Goal: Transaction & Acquisition: Book appointment/travel/reservation

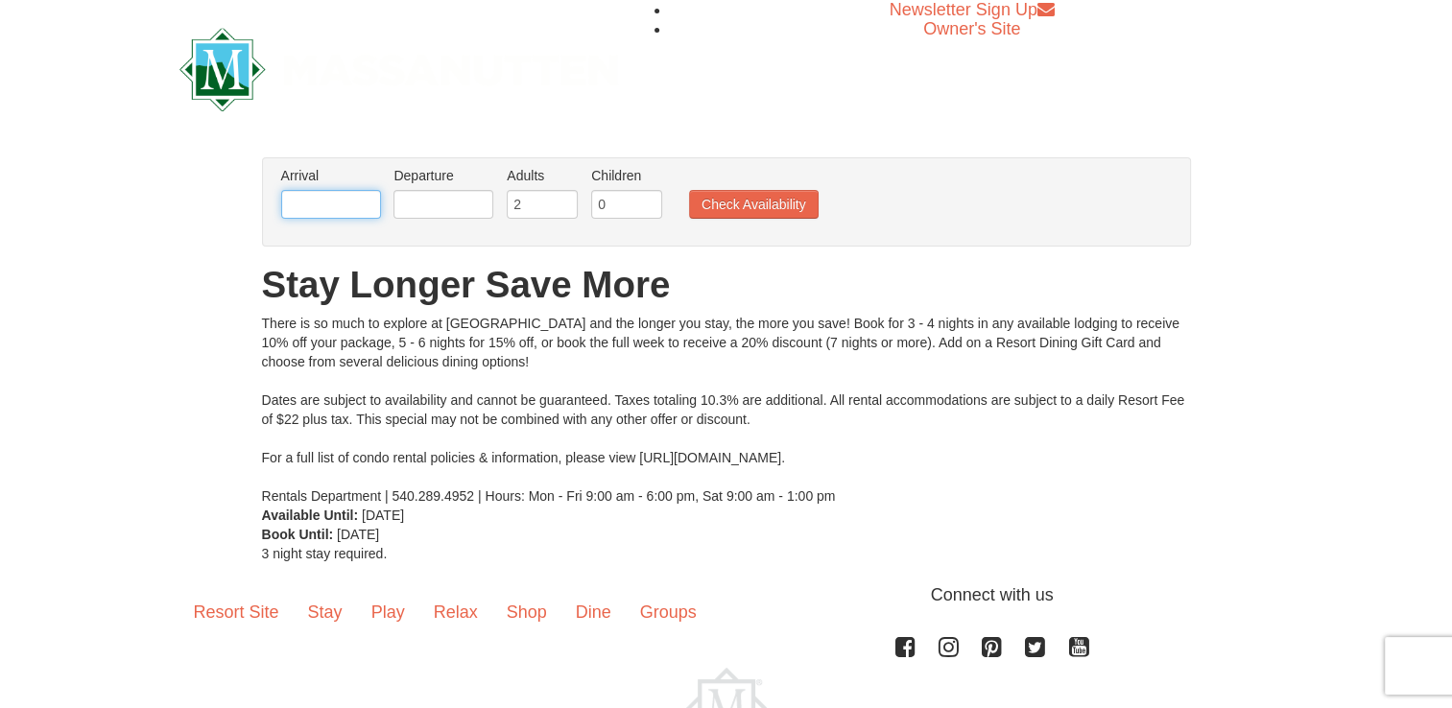
click at [353, 204] on input "text" at bounding box center [331, 204] width 100 height 29
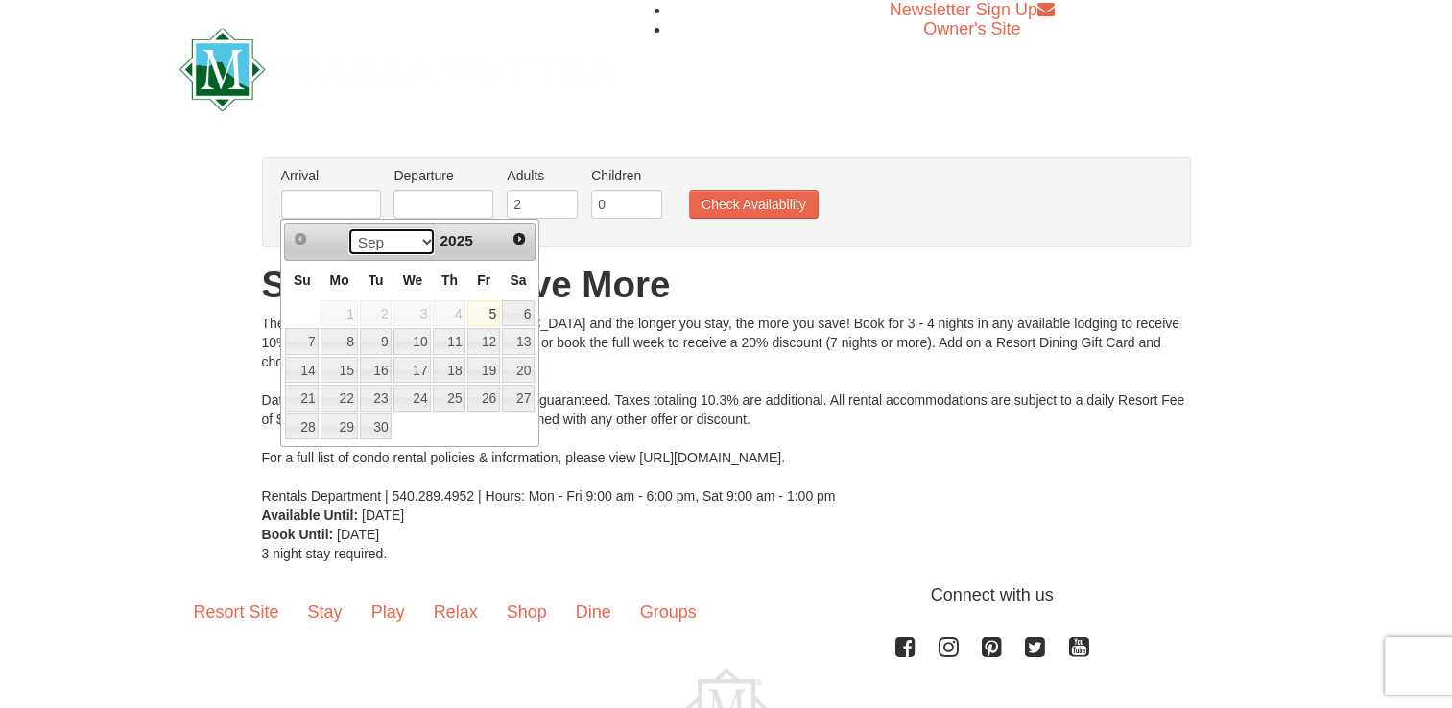
click at [415, 236] on select "Sep Oct Nov Dec" at bounding box center [392, 242] width 89 height 29
click at [529, 341] on link "11" at bounding box center [518, 341] width 33 height 27
type input "10/11/2025"
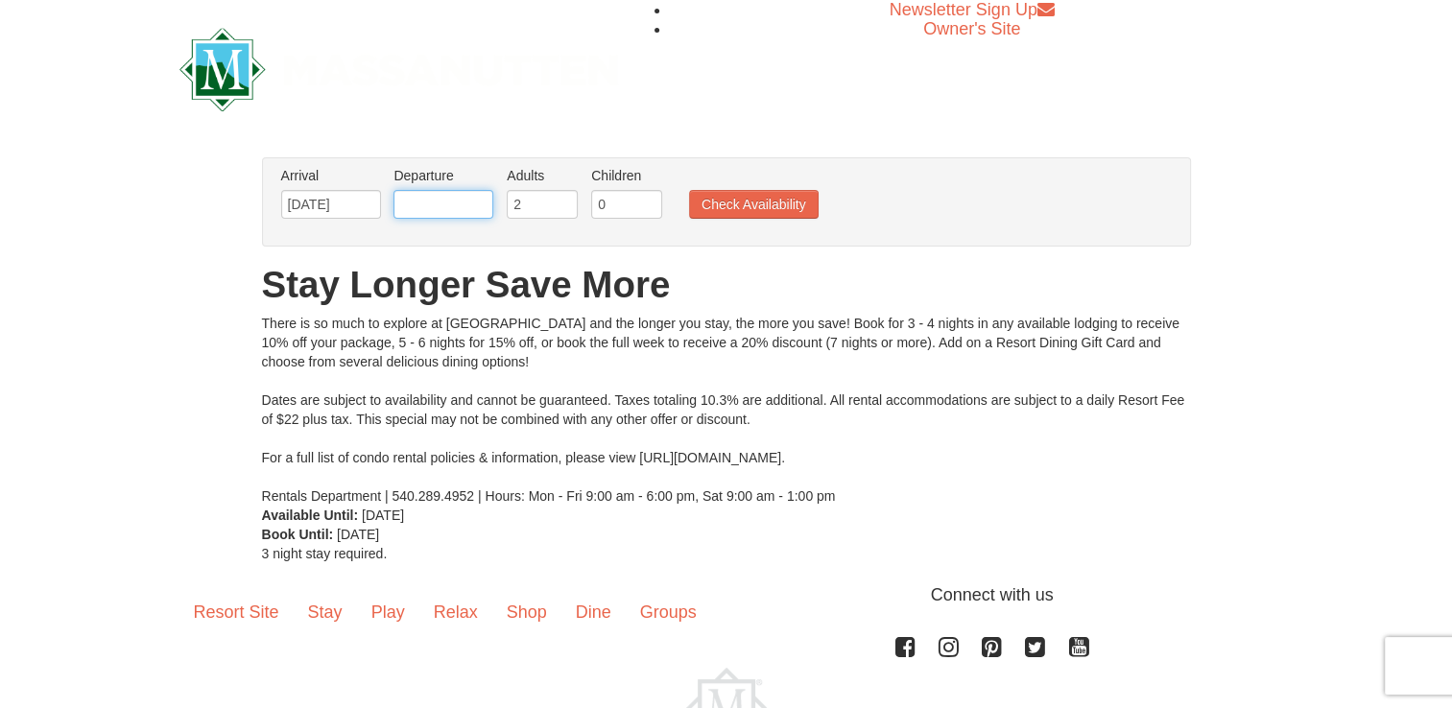
click at [455, 204] on input "text" at bounding box center [444, 204] width 100 height 29
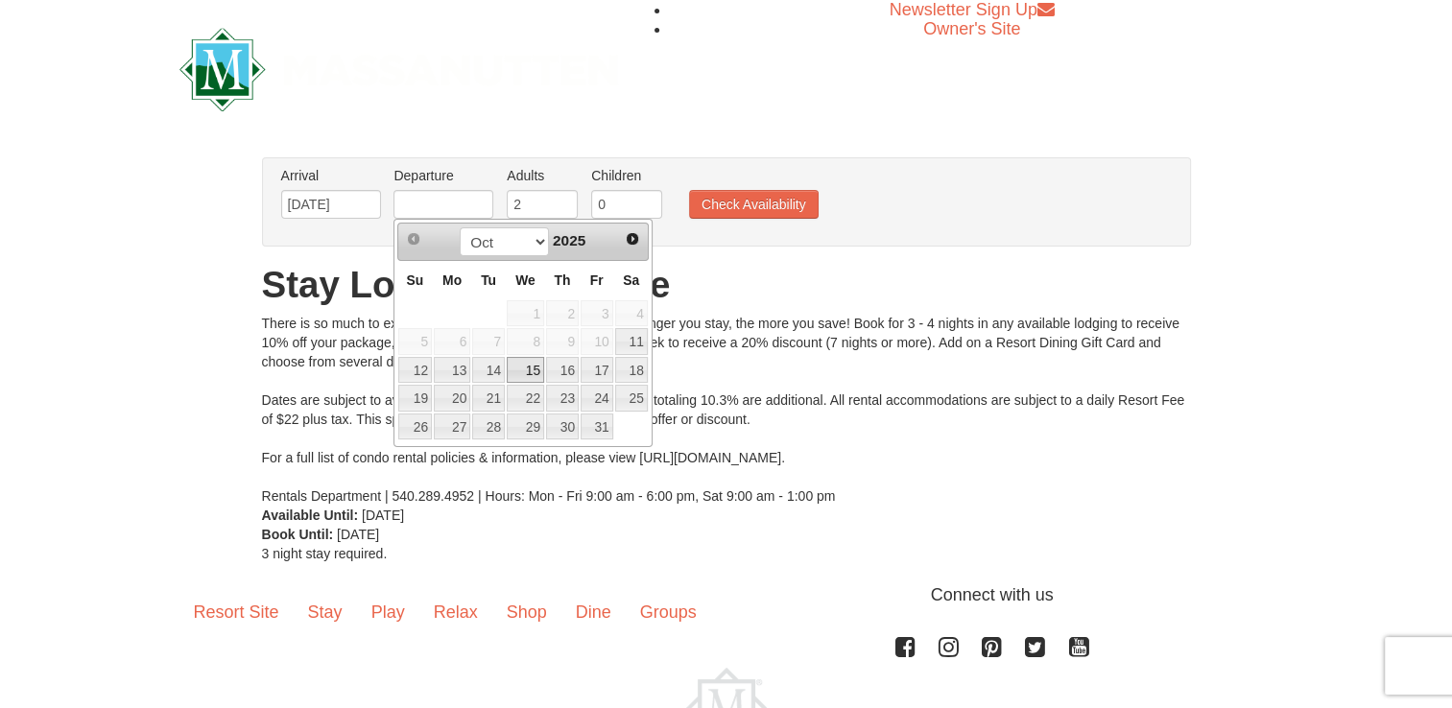
click at [534, 373] on link "15" at bounding box center [525, 370] width 37 height 27
type input "[DATE]"
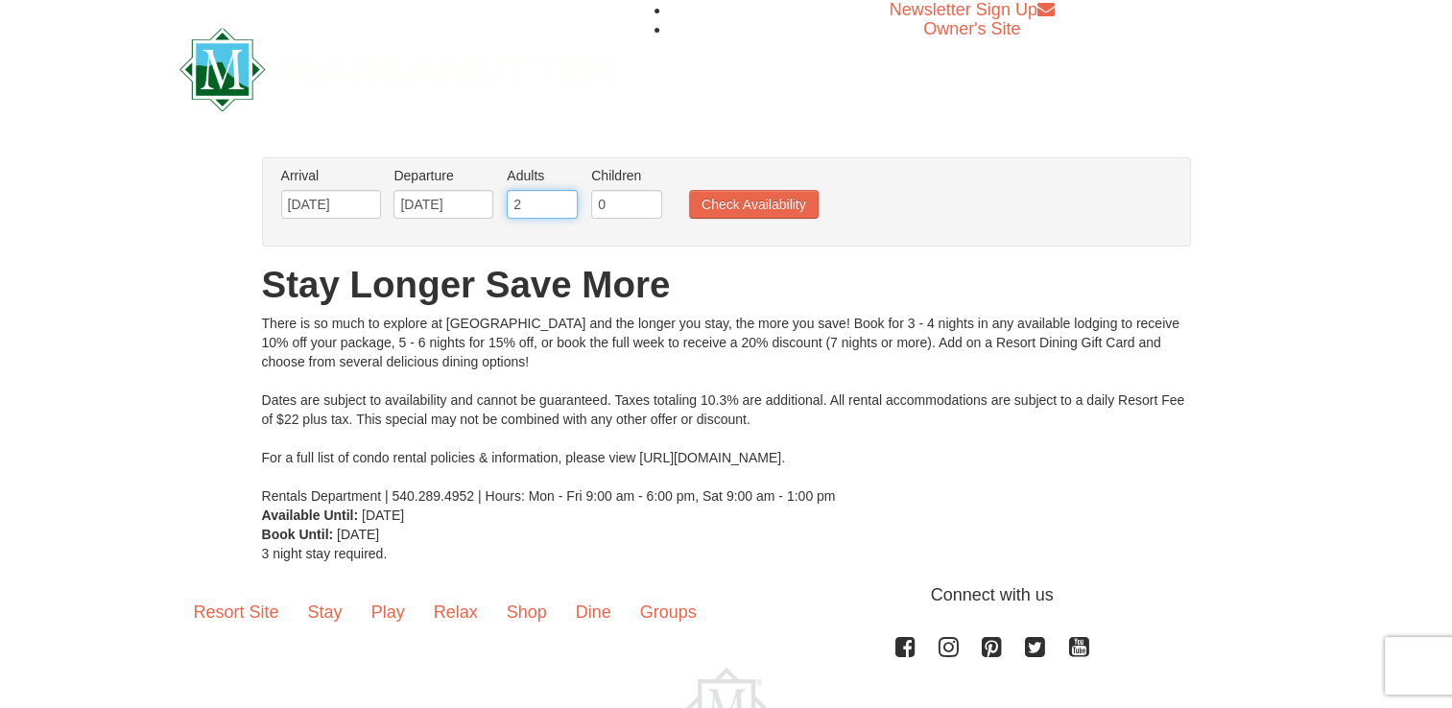
click at [542, 209] on input "2" at bounding box center [542, 204] width 71 height 29
type input "3"
click at [564, 198] on input "3" at bounding box center [542, 204] width 71 height 29
type input "1"
click at [645, 202] on input "1" at bounding box center [626, 204] width 71 height 29
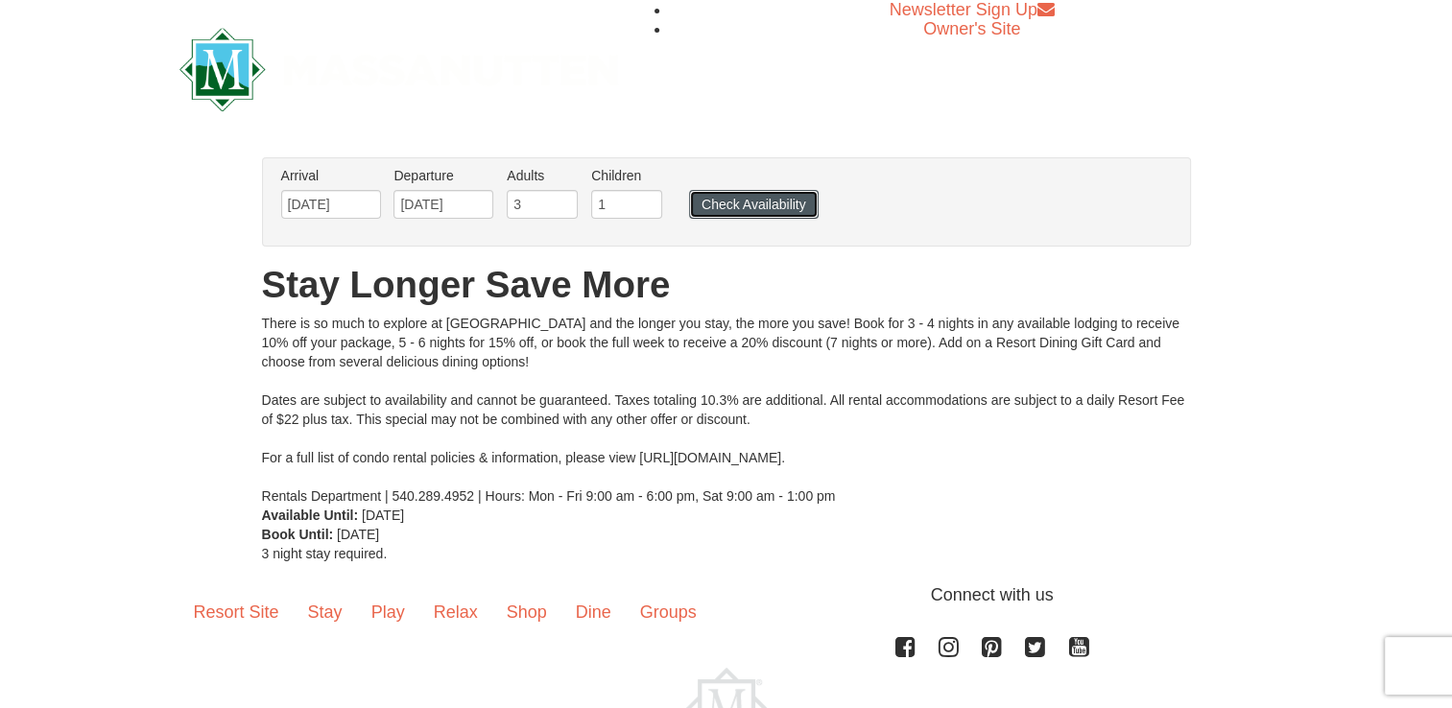
click at [737, 209] on button "Check Availability" at bounding box center [754, 204] width 130 height 29
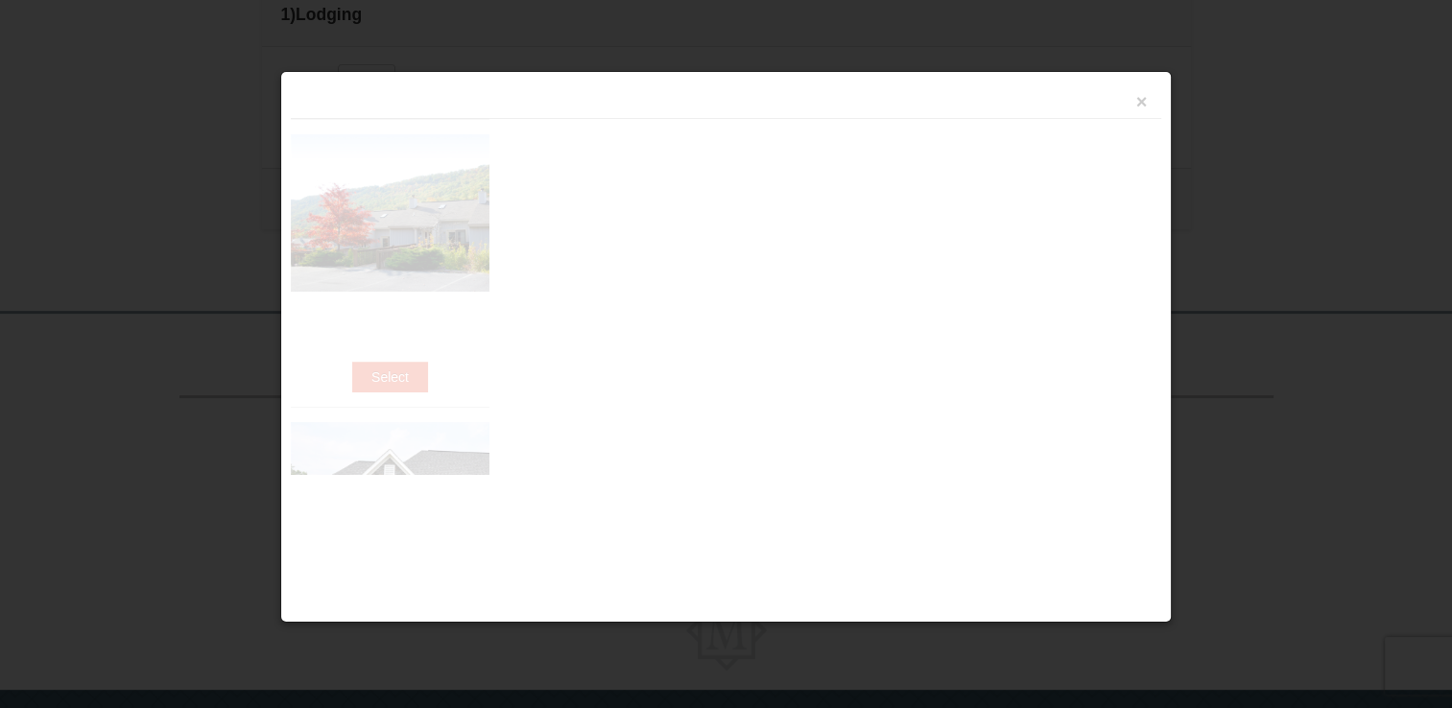
scroll to position [625, 0]
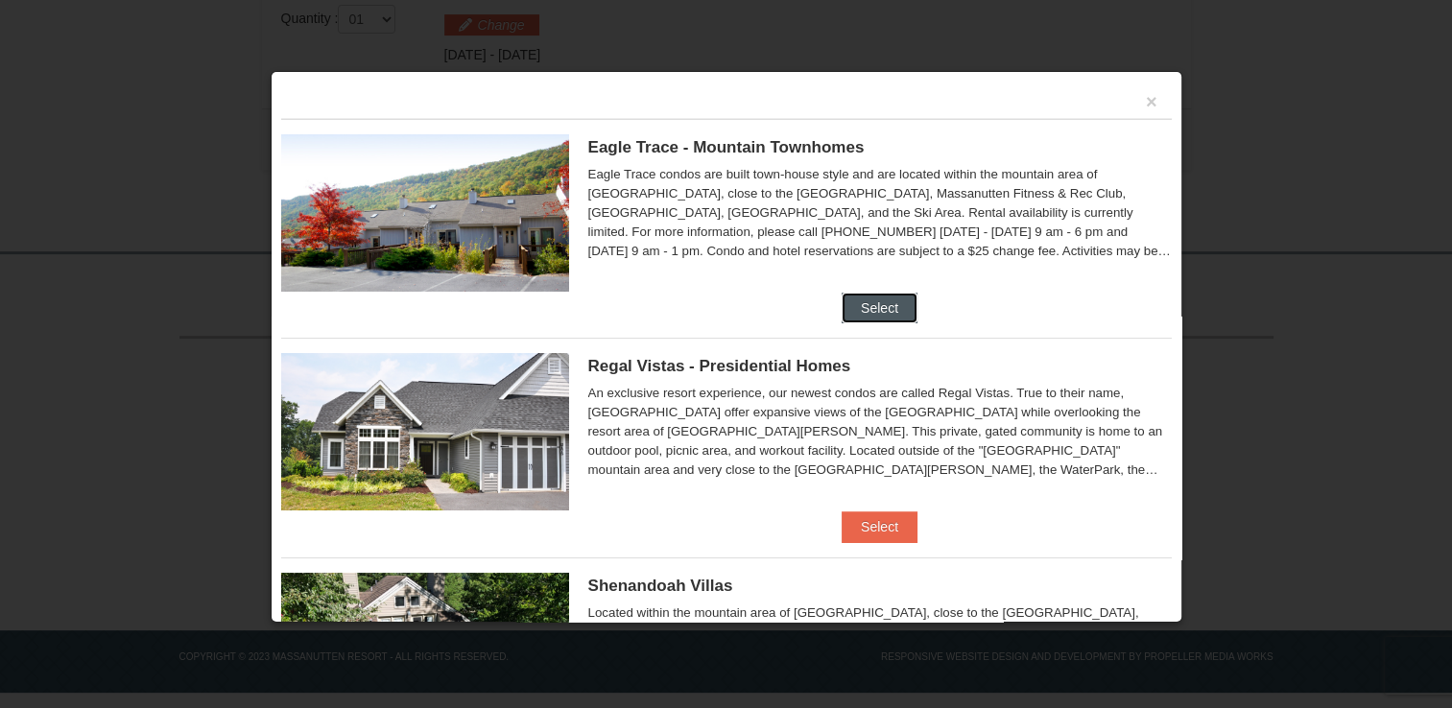
click at [855, 301] on button "Select" at bounding box center [880, 308] width 76 height 31
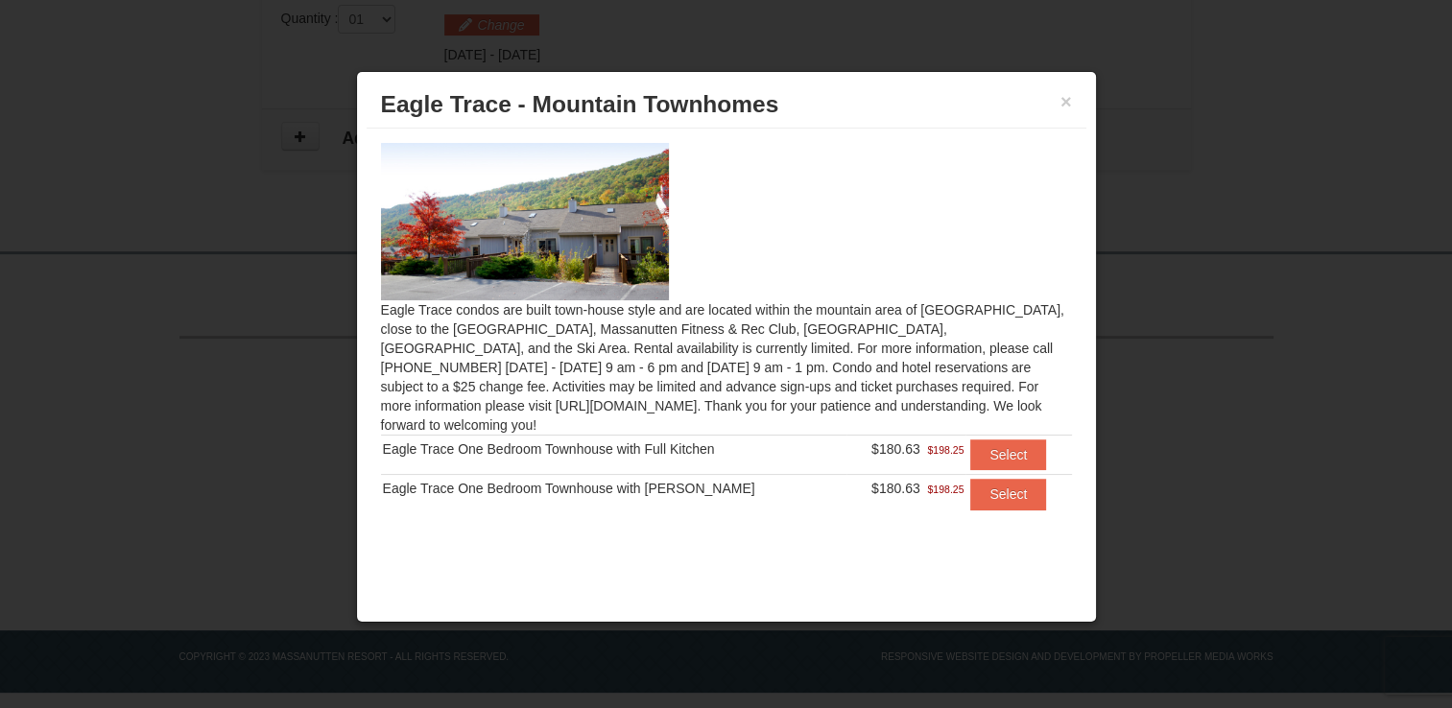
scroll to position [626, 0]
click at [472, 440] on div "Eagle Trace One Bedroom Townhouse with Full Kitchen" at bounding box center [614, 449] width 463 height 19
click at [1026, 440] on button "Select" at bounding box center [1009, 455] width 76 height 31
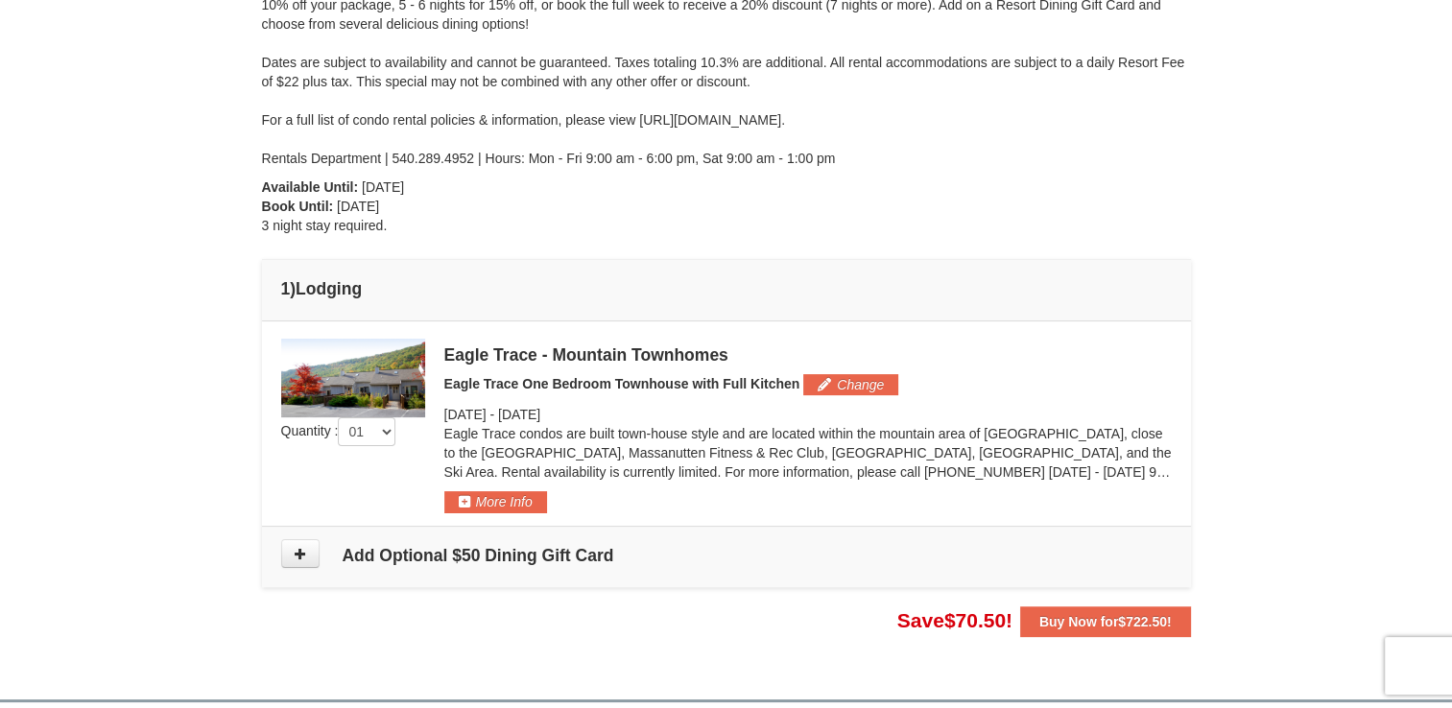
scroll to position [242, 0]
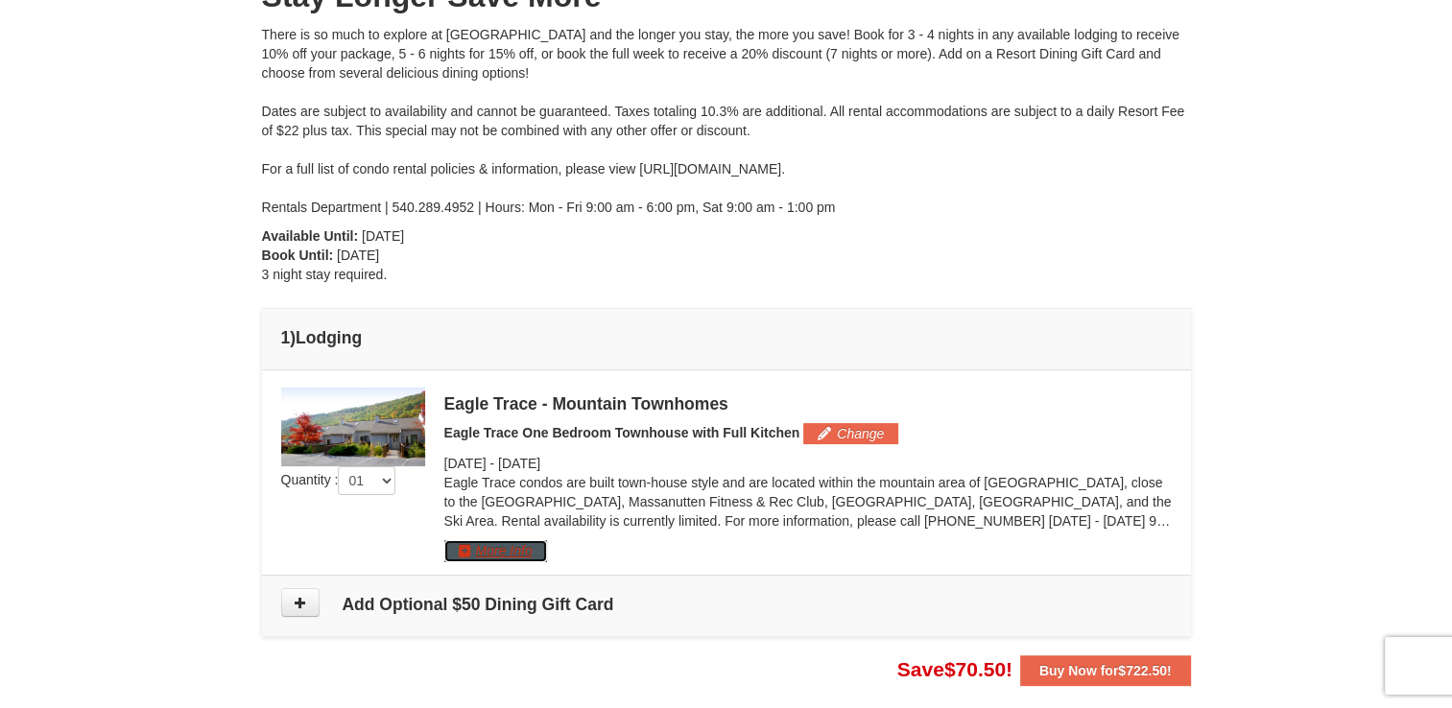
click at [503, 556] on button "More Info" at bounding box center [495, 550] width 103 height 21
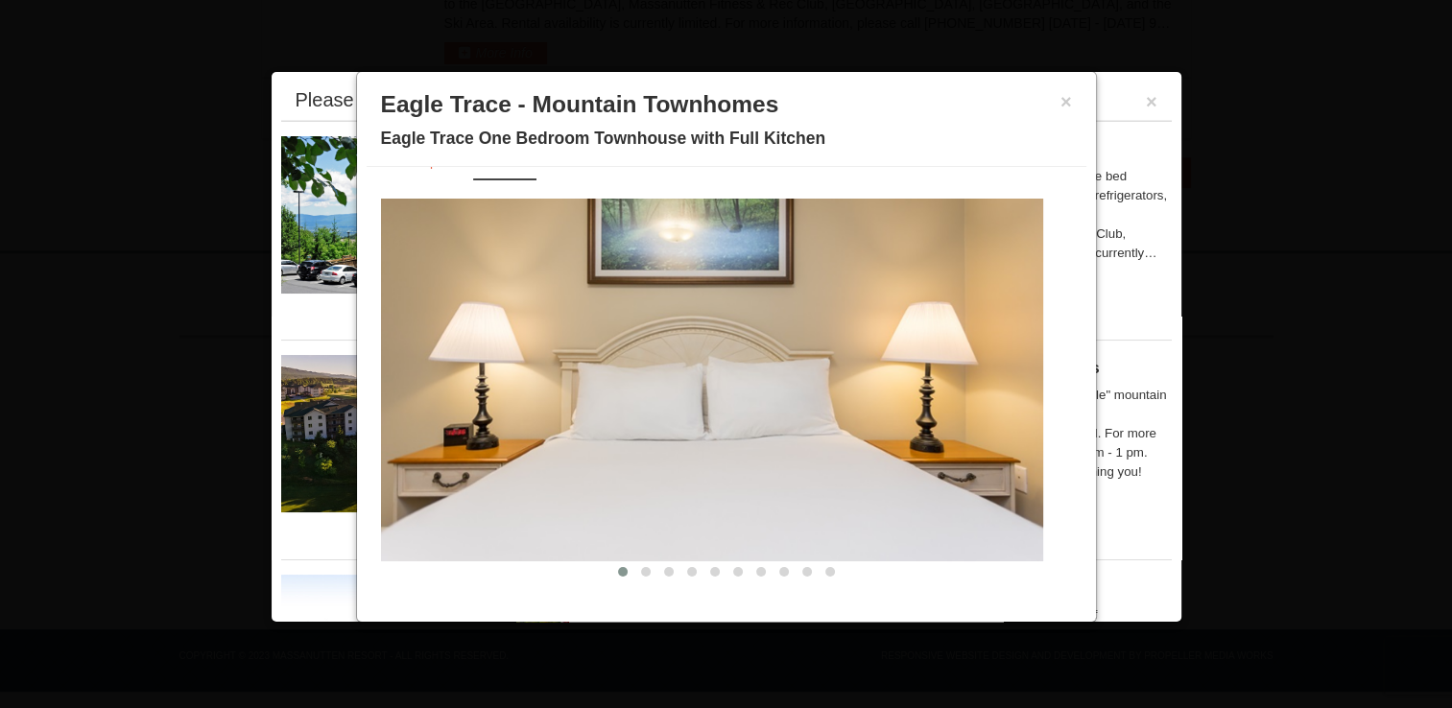
scroll to position [0, 0]
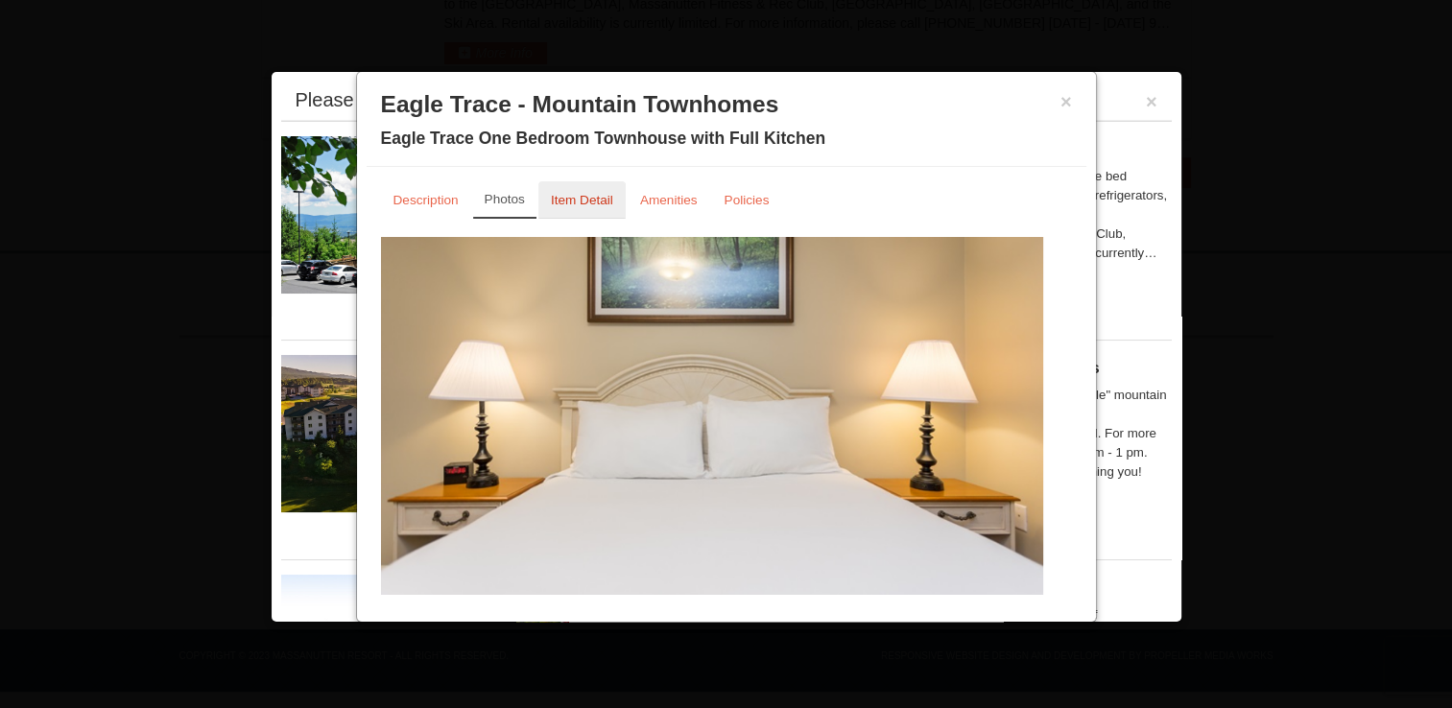
click at [572, 203] on small "Item Detail" at bounding box center [582, 200] width 62 height 14
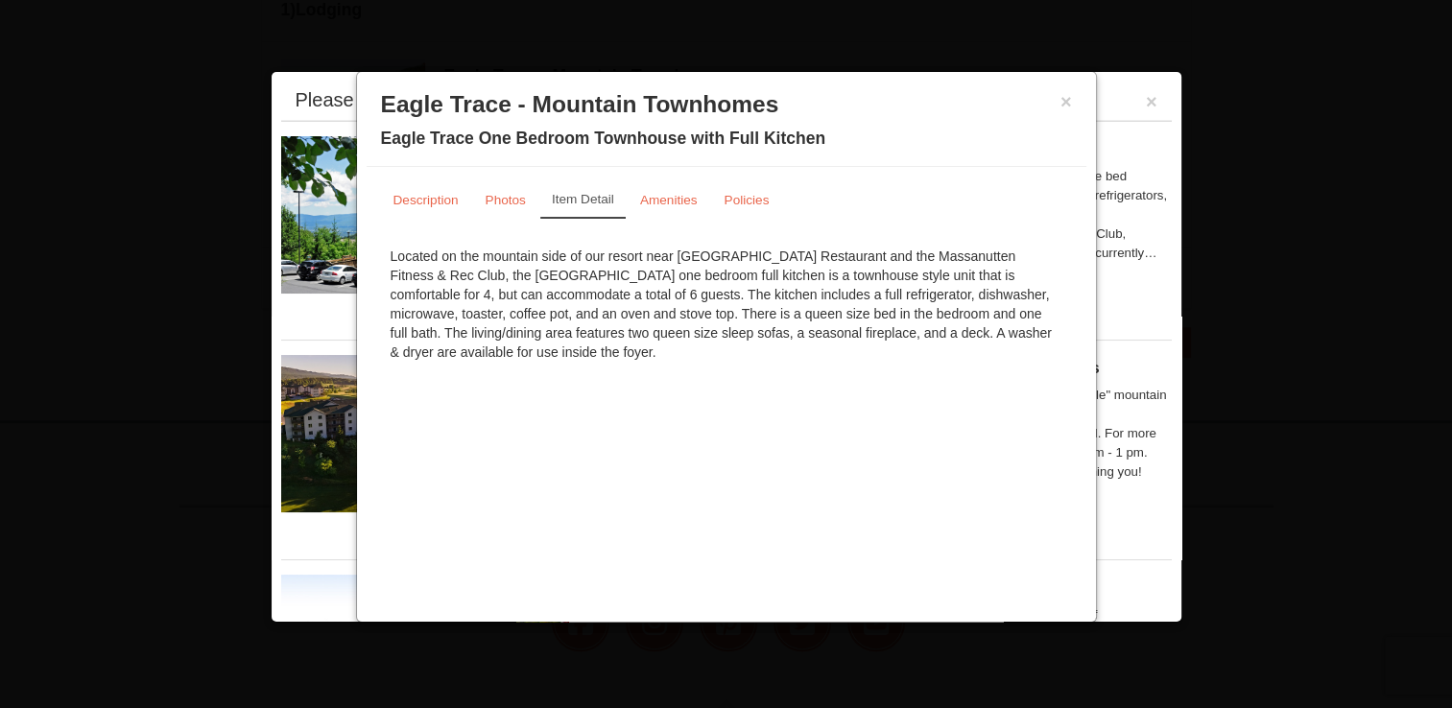
scroll to position [452, 0]
click at [1065, 100] on button "×" at bounding box center [1067, 101] width 12 height 19
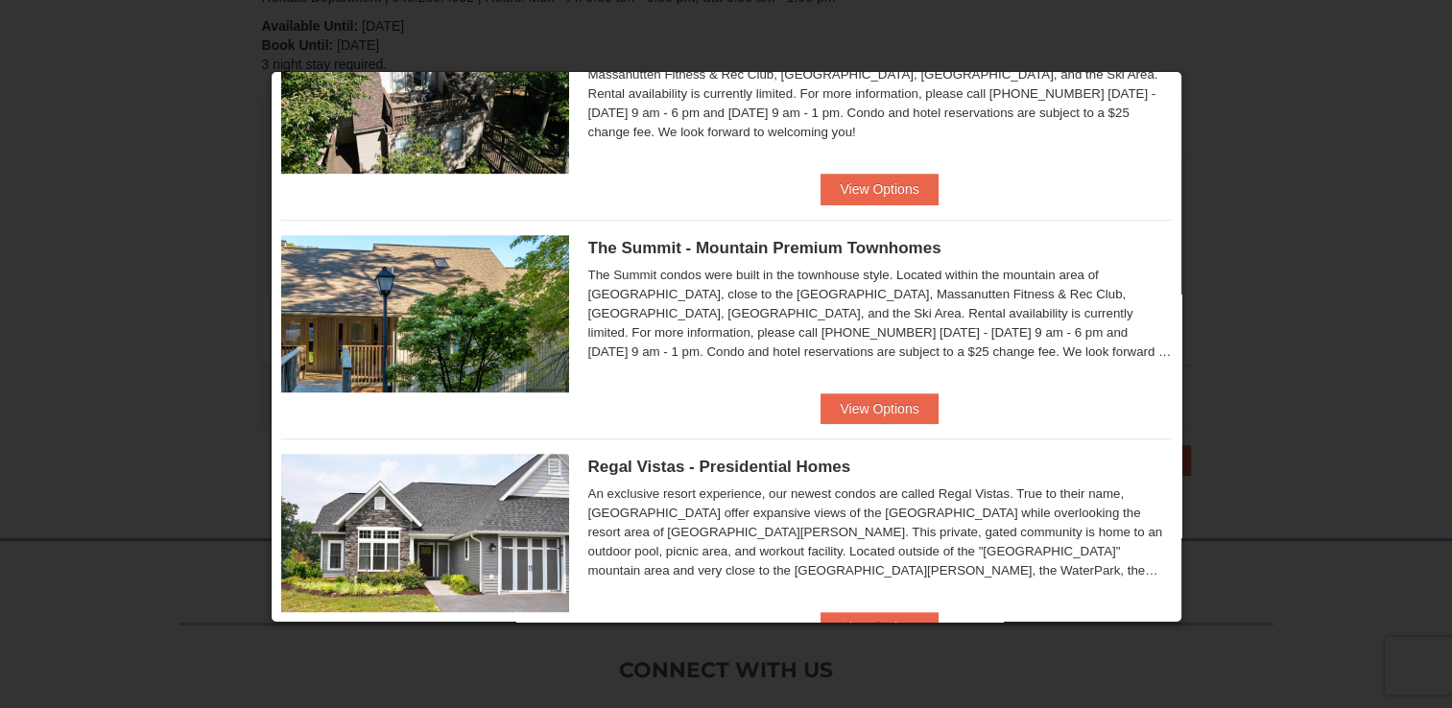
scroll to position [964, 0]
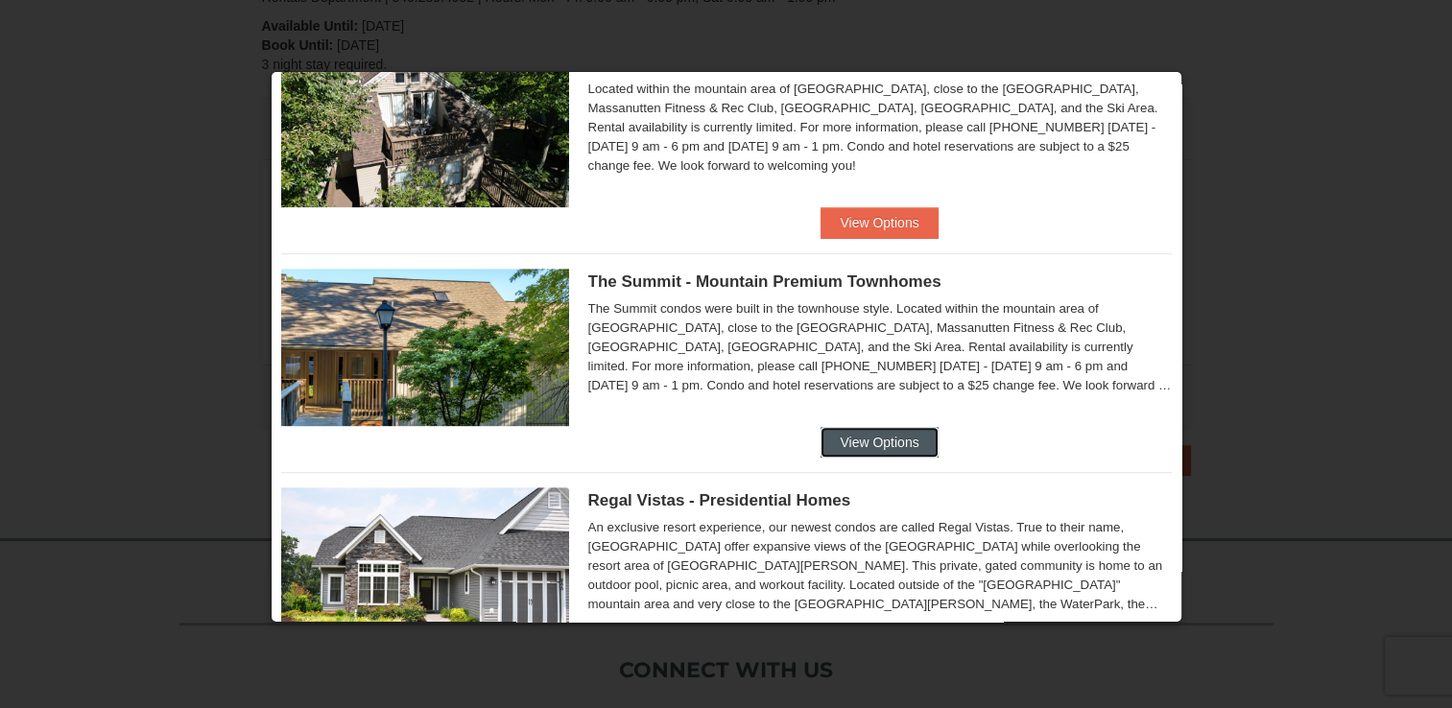
click at [916, 443] on button "View Options" at bounding box center [879, 442] width 117 height 31
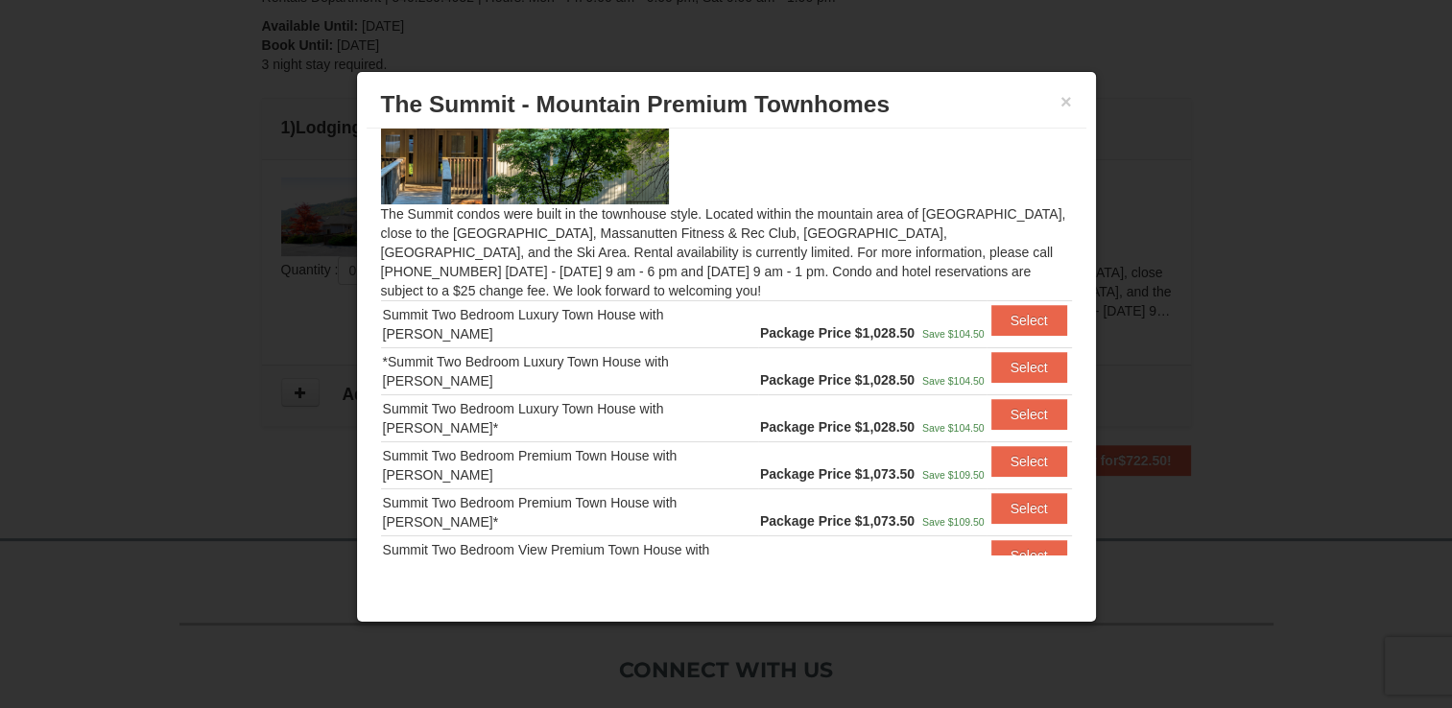
scroll to position [155, 0]
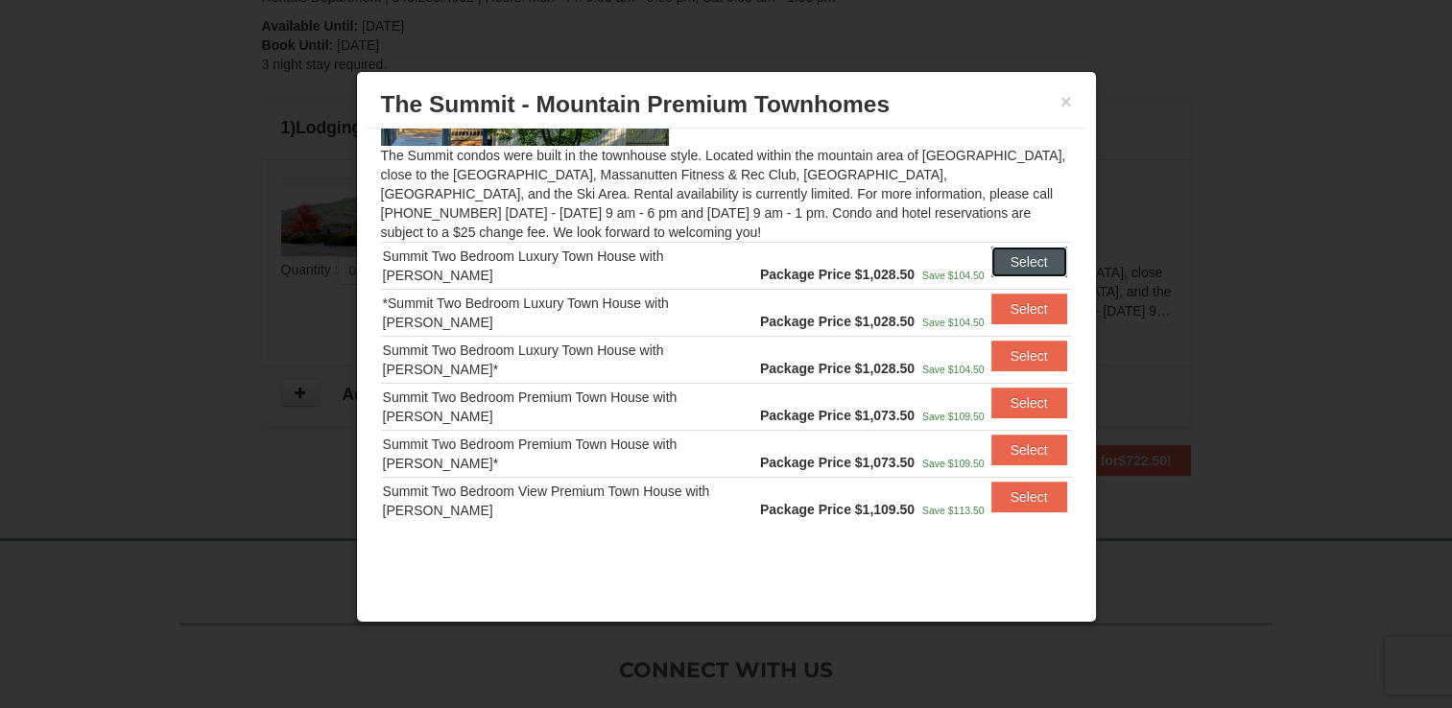
click at [1006, 257] on button "Select" at bounding box center [1030, 262] width 76 height 31
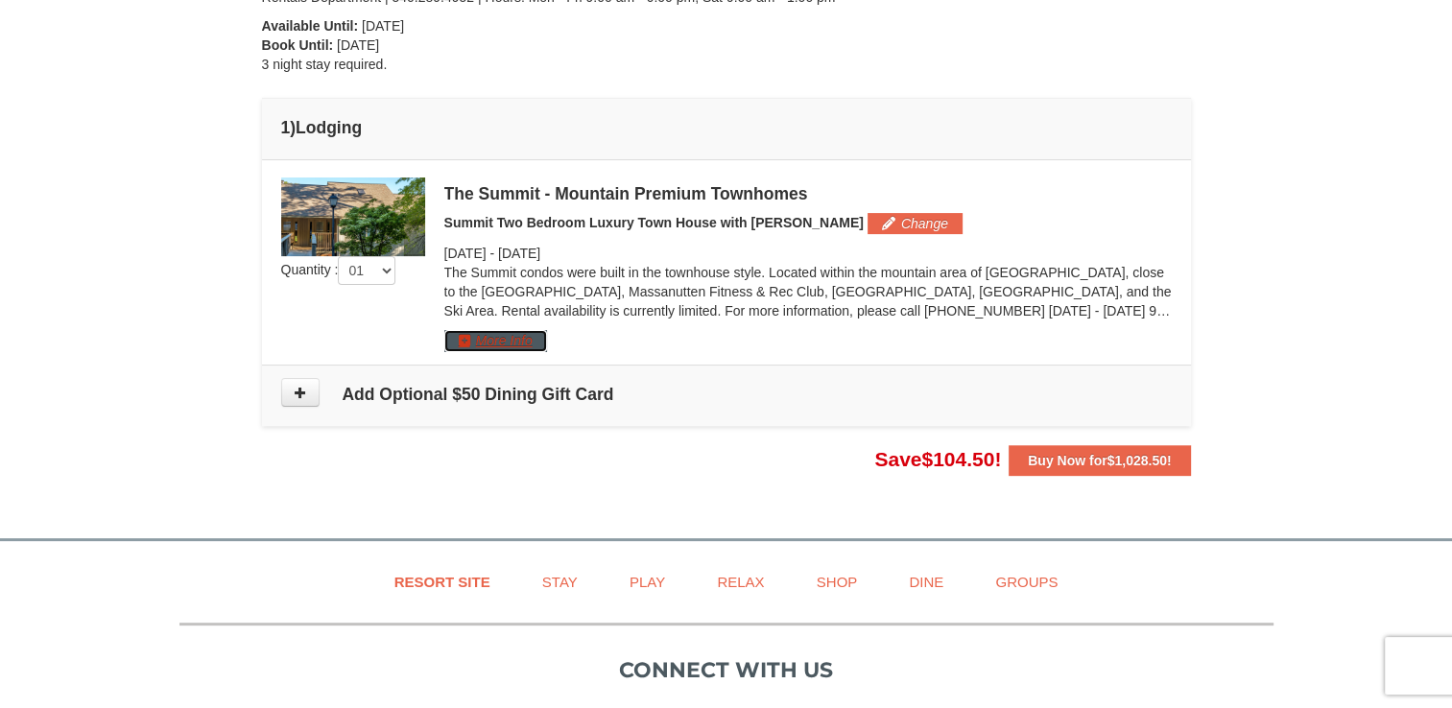
click at [499, 338] on button "More Info" at bounding box center [495, 340] width 103 height 21
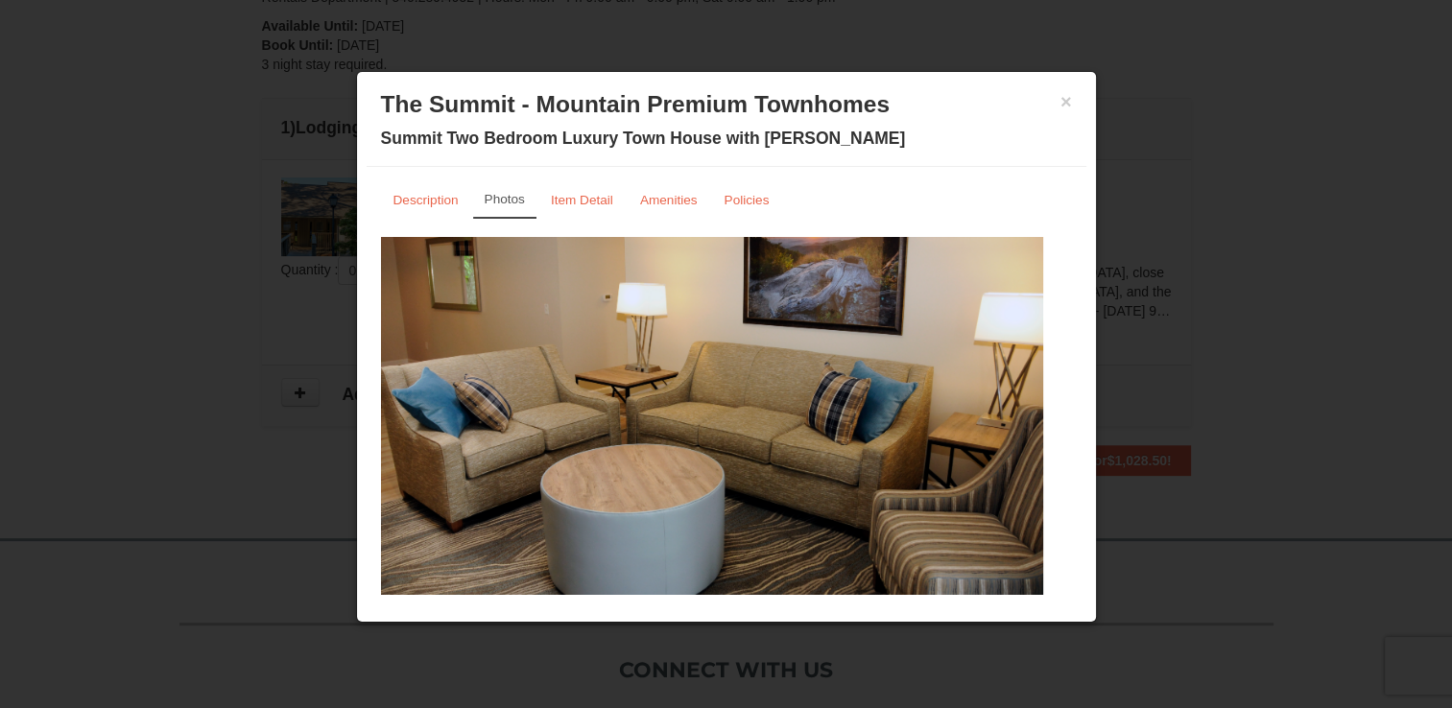
scroll to position [38, 0]
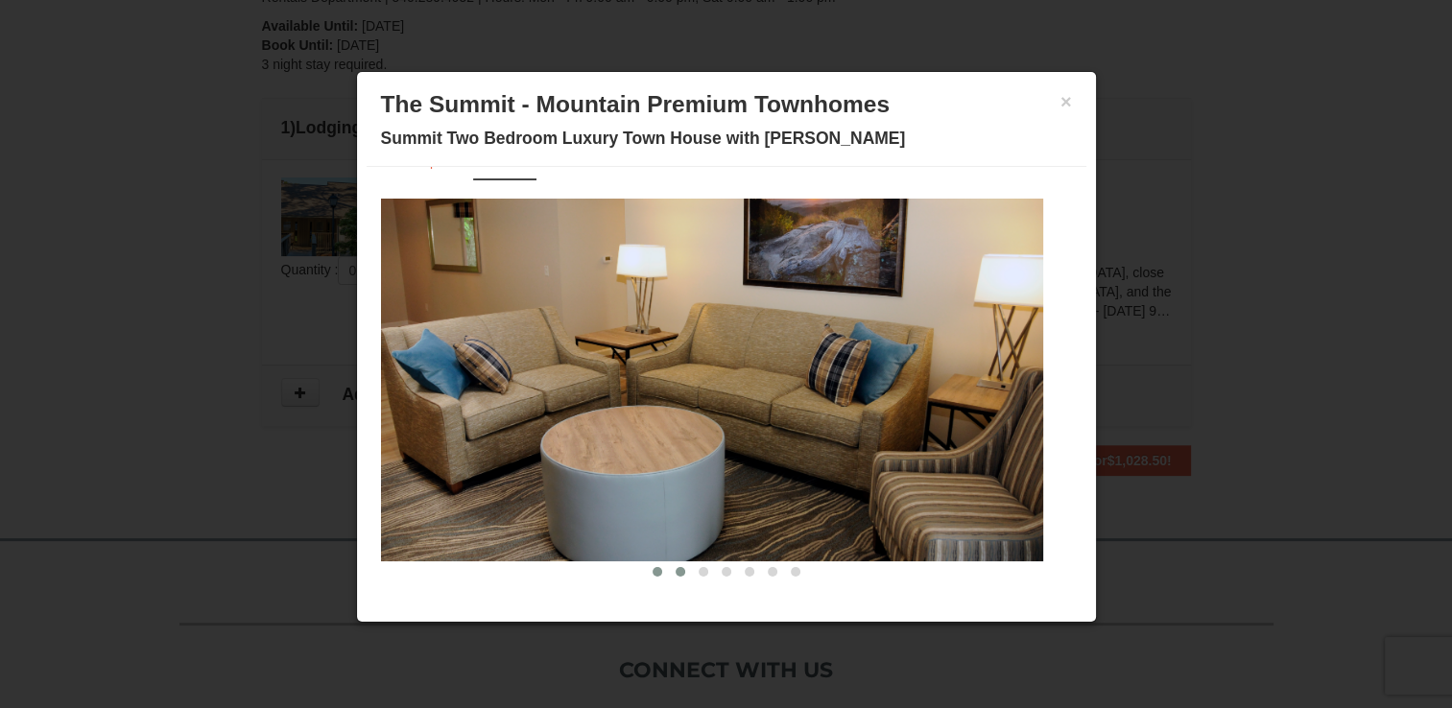
click at [676, 570] on span at bounding box center [681, 572] width 10 height 10
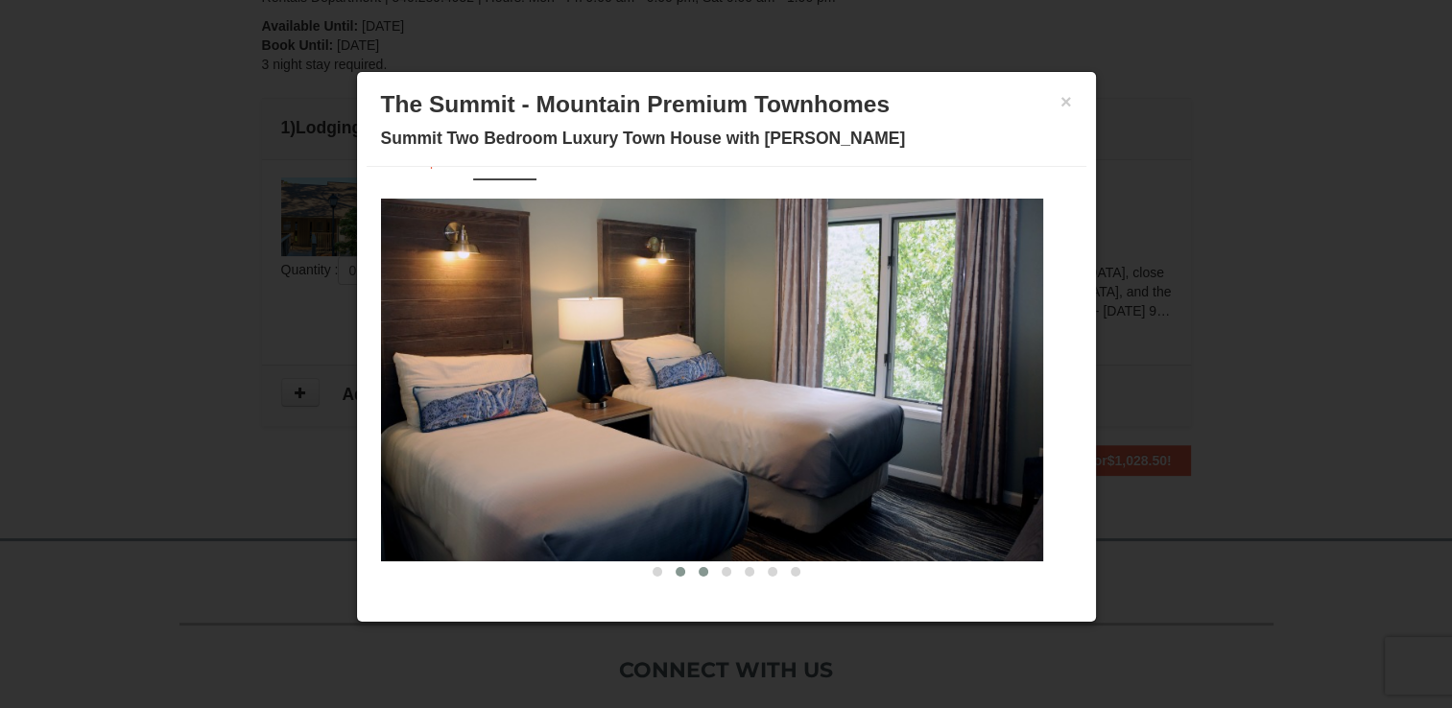
click at [692, 571] on button at bounding box center [703, 572] width 23 height 19
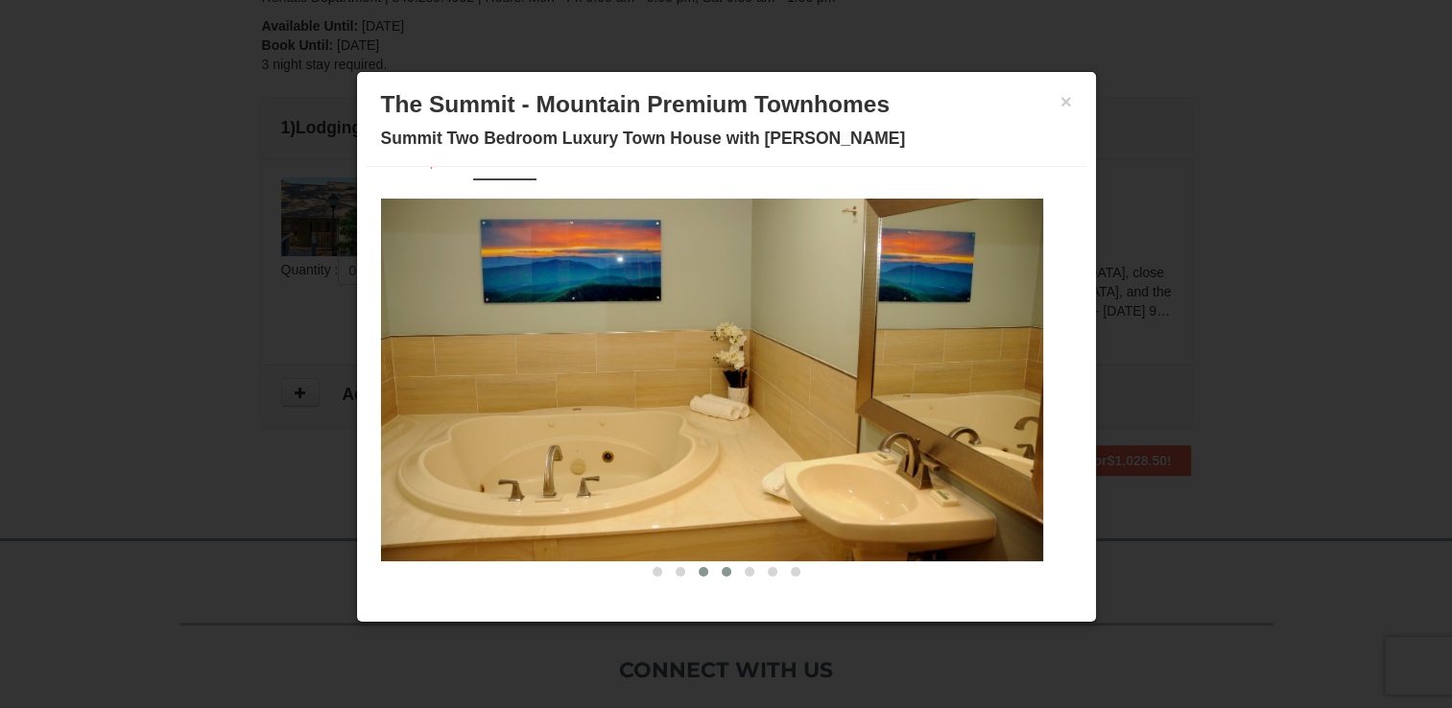
click at [715, 575] on button at bounding box center [726, 572] width 23 height 19
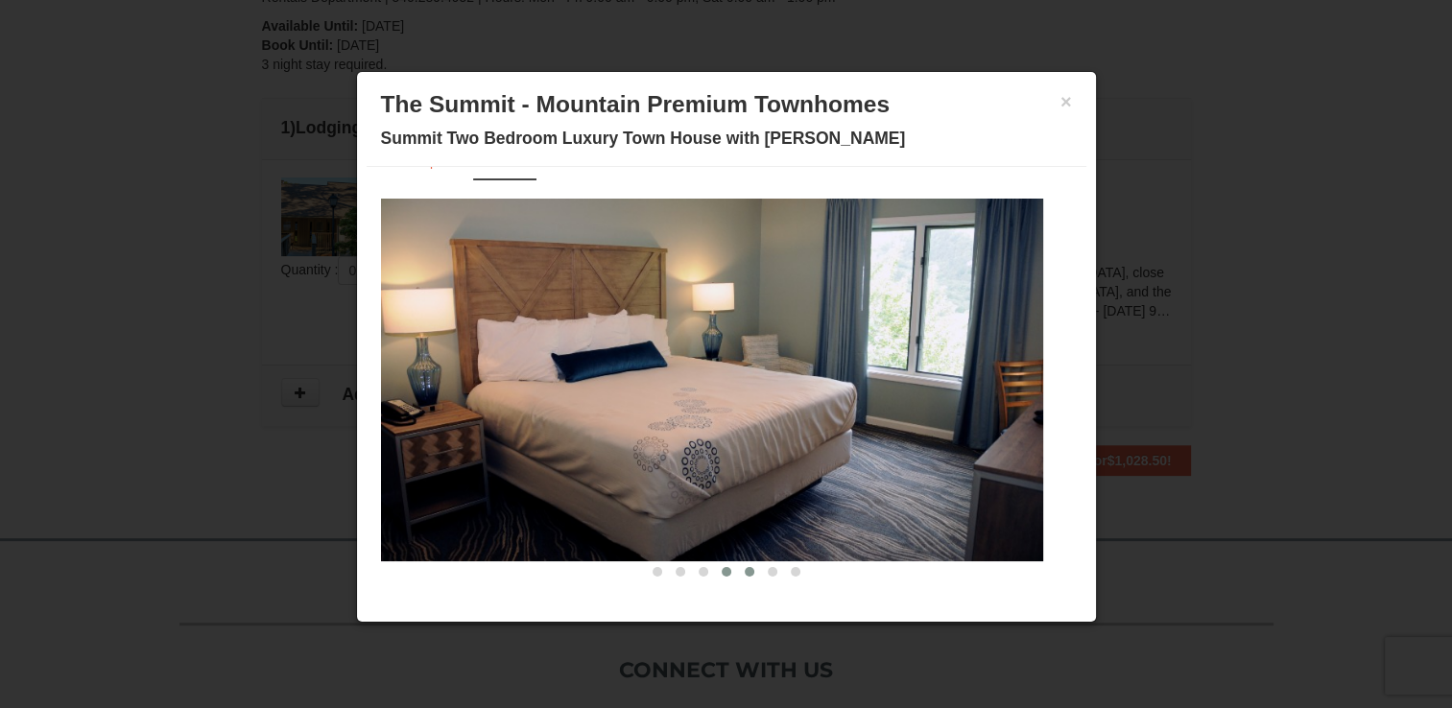
click at [745, 569] on span at bounding box center [750, 572] width 10 height 10
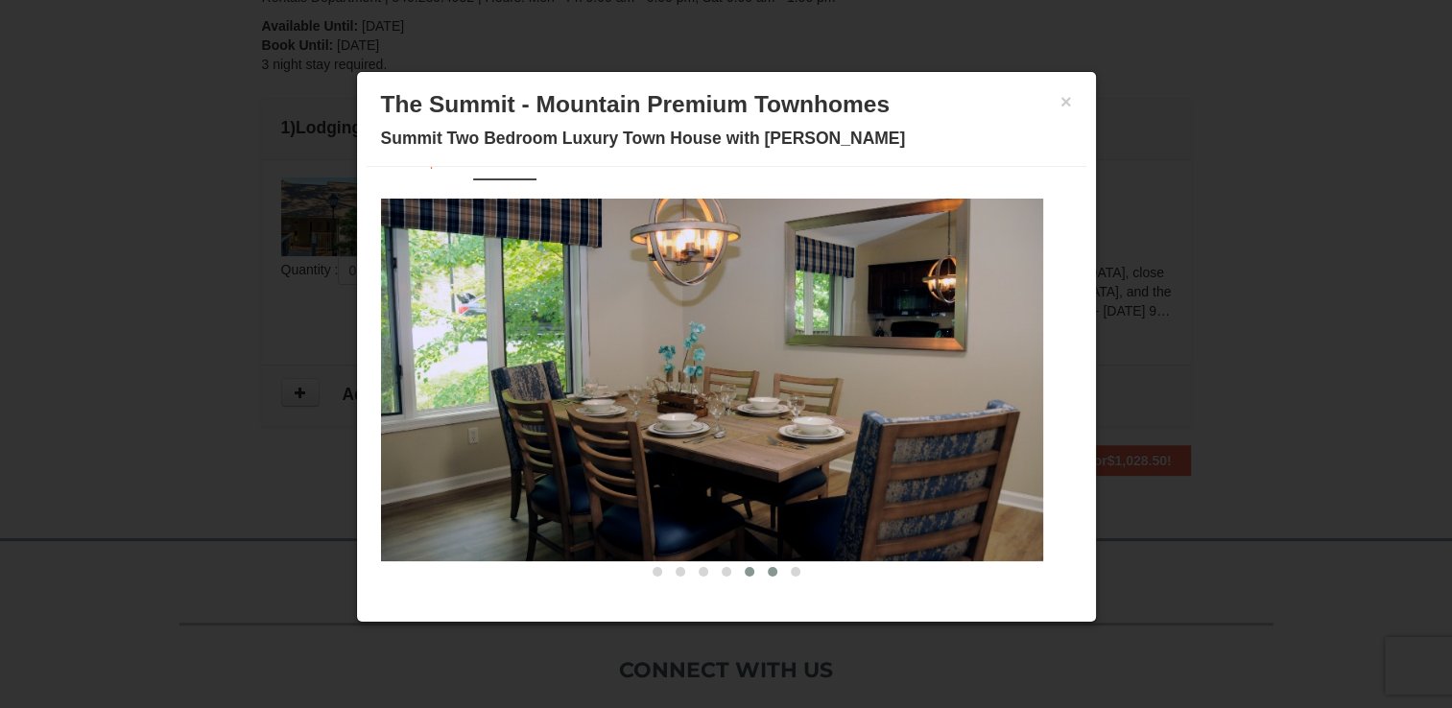
click at [761, 576] on button at bounding box center [772, 572] width 23 height 19
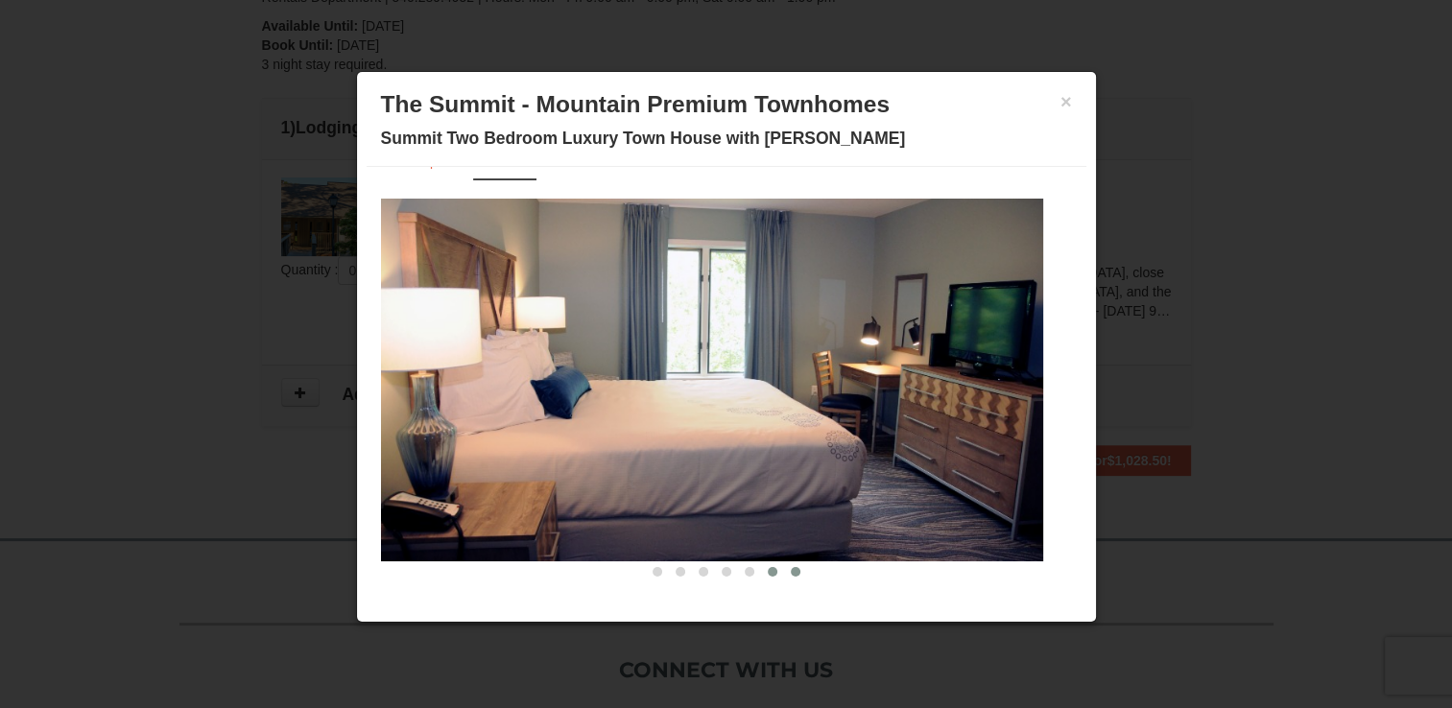
click at [791, 571] on span at bounding box center [796, 572] width 10 height 10
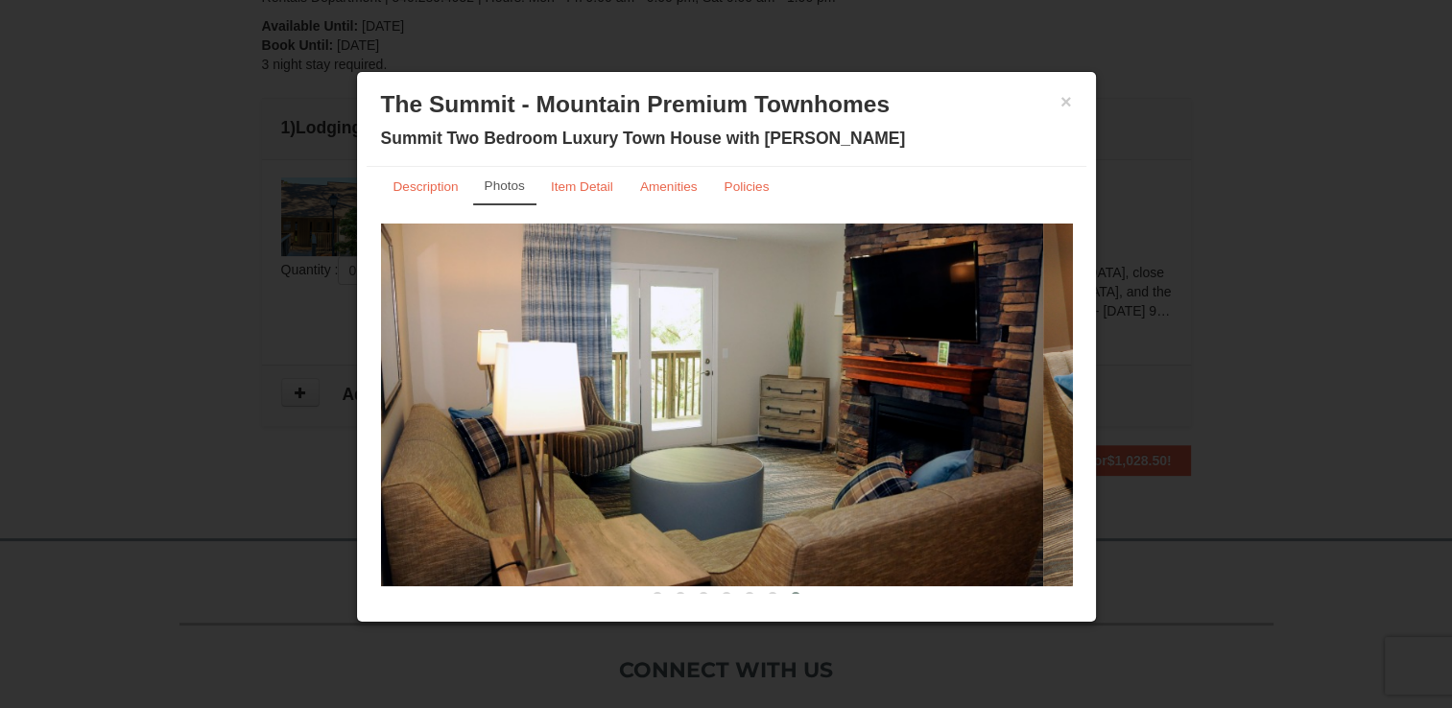
scroll to position [0, 0]
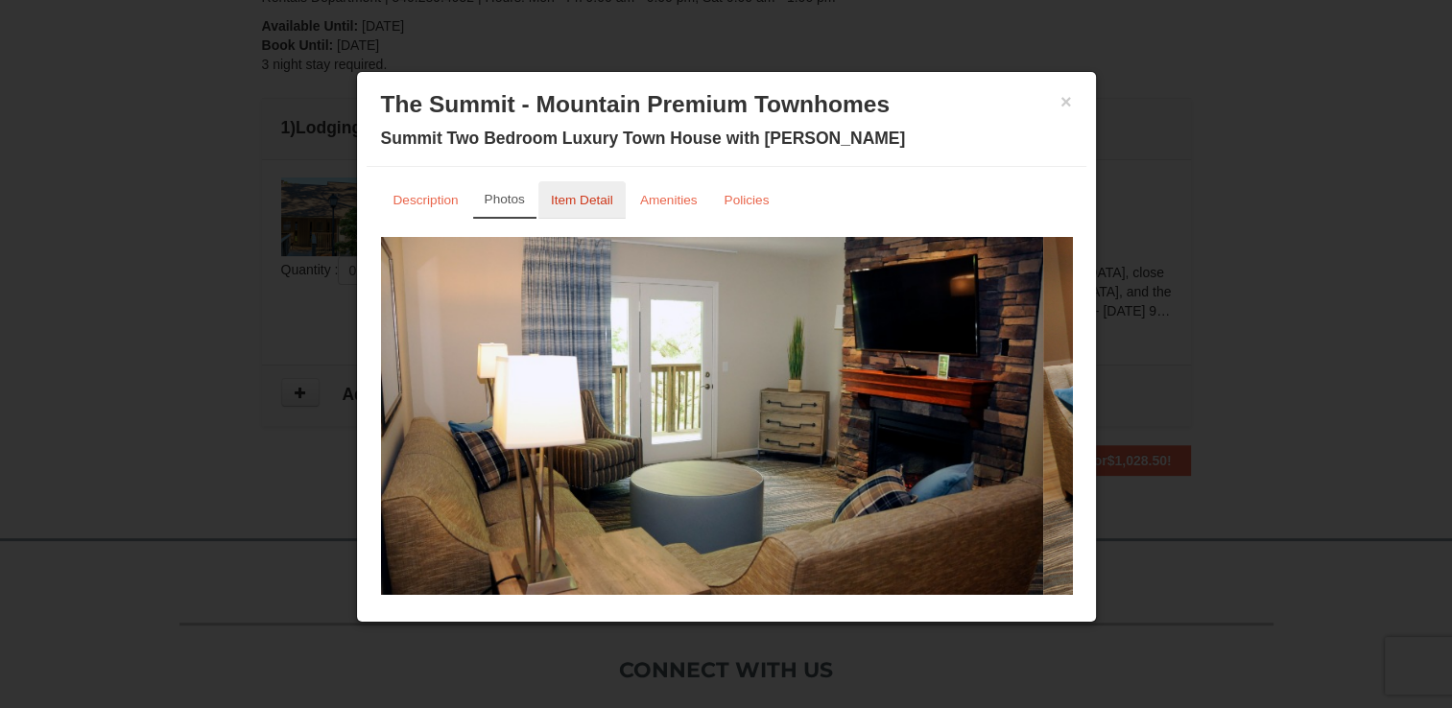
click at [587, 200] on small "Item Detail" at bounding box center [582, 200] width 62 height 14
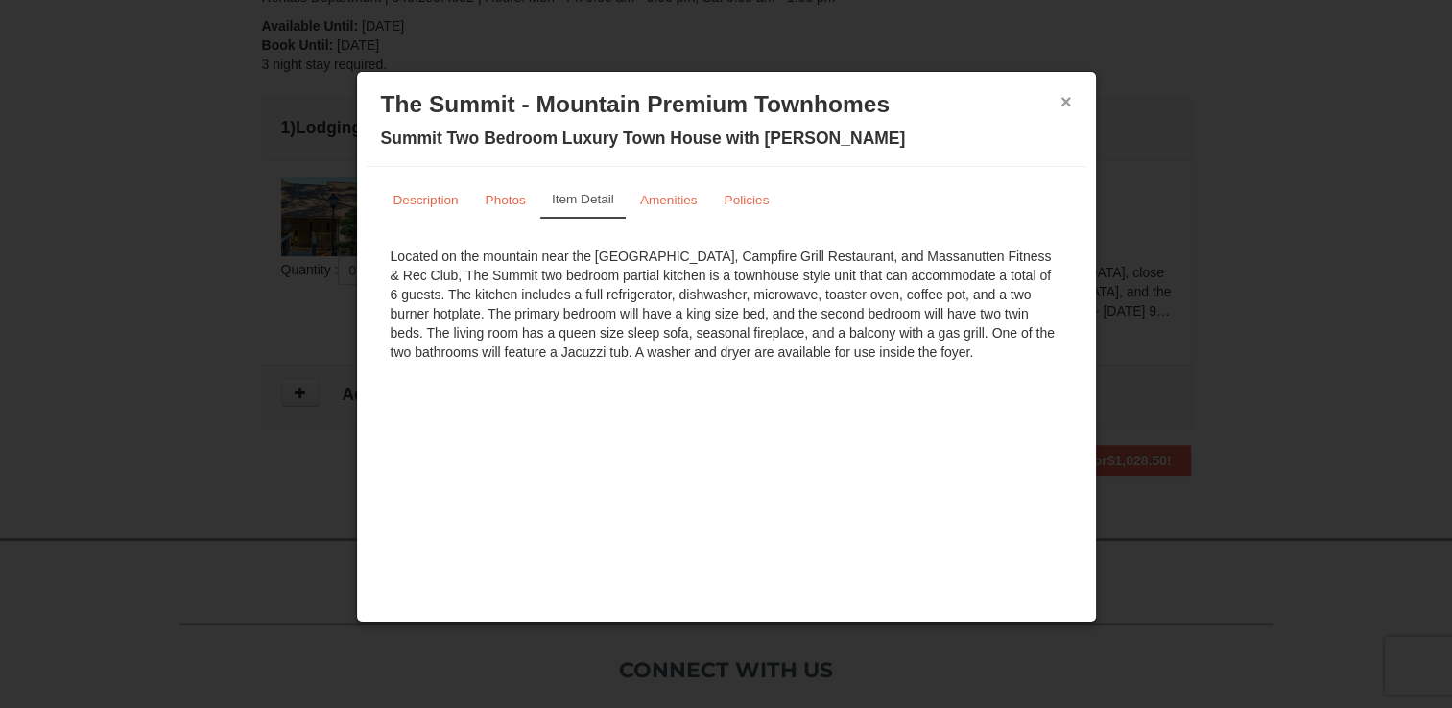
click at [1067, 98] on button "×" at bounding box center [1067, 101] width 12 height 19
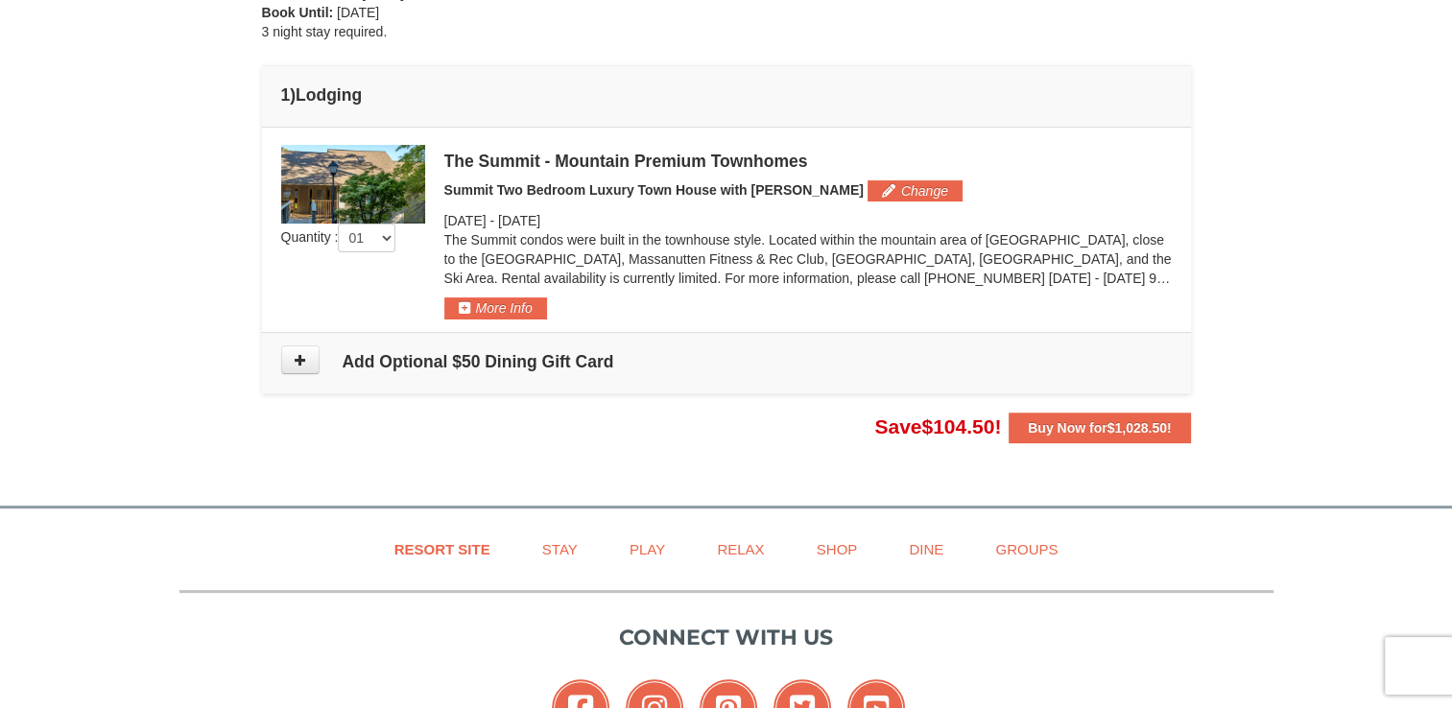
scroll to position [452, 0]
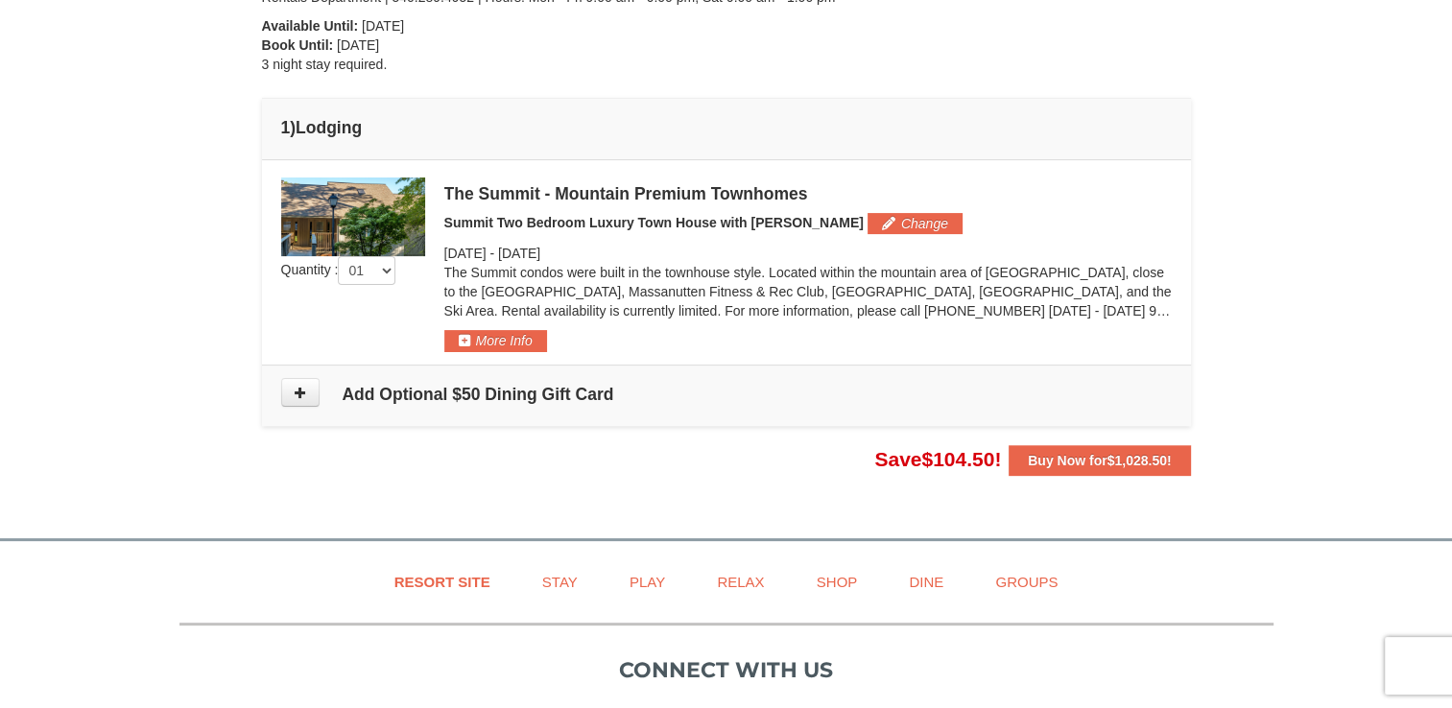
click at [693, 190] on div "The Summit - Mountain Premium Townhomes" at bounding box center [808, 193] width 728 height 19
click at [526, 343] on button "More Info" at bounding box center [495, 340] width 103 height 21
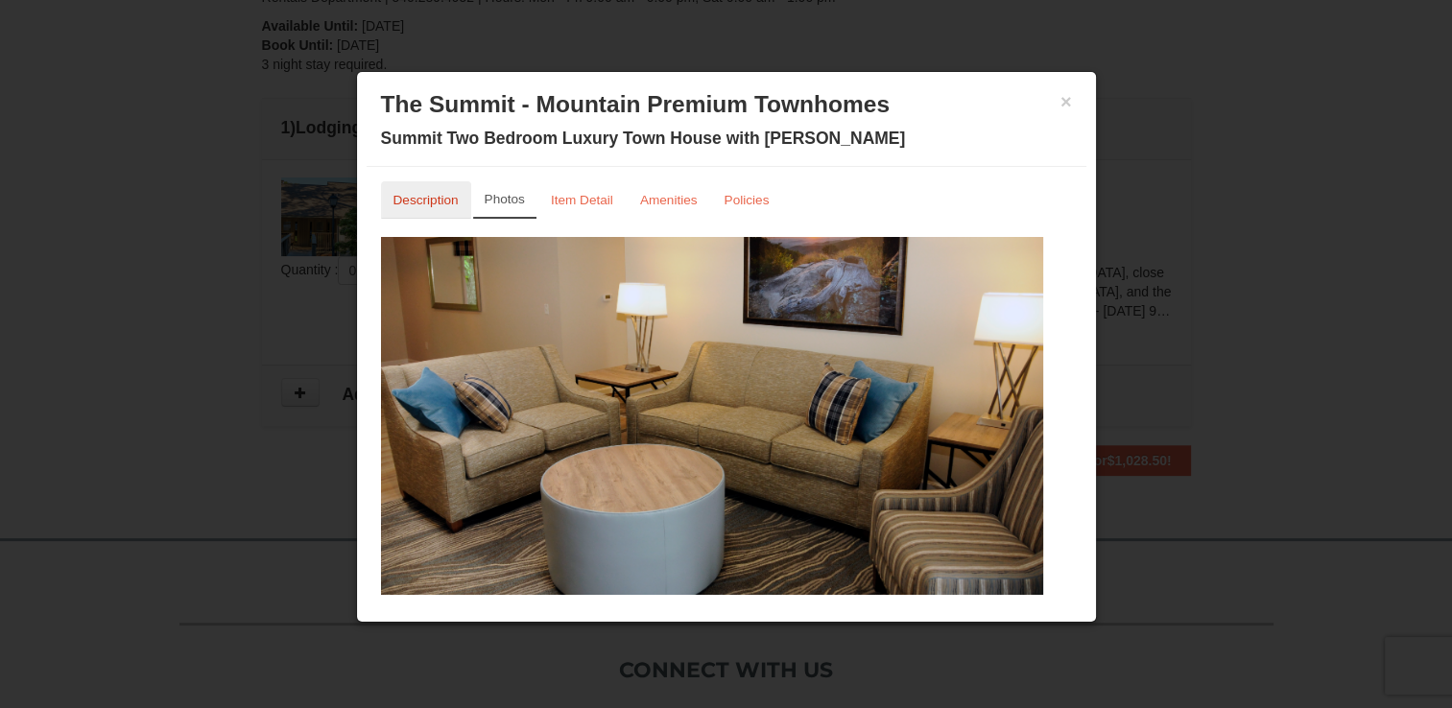
click at [417, 201] on small "Description" at bounding box center [426, 200] width 65 height 14
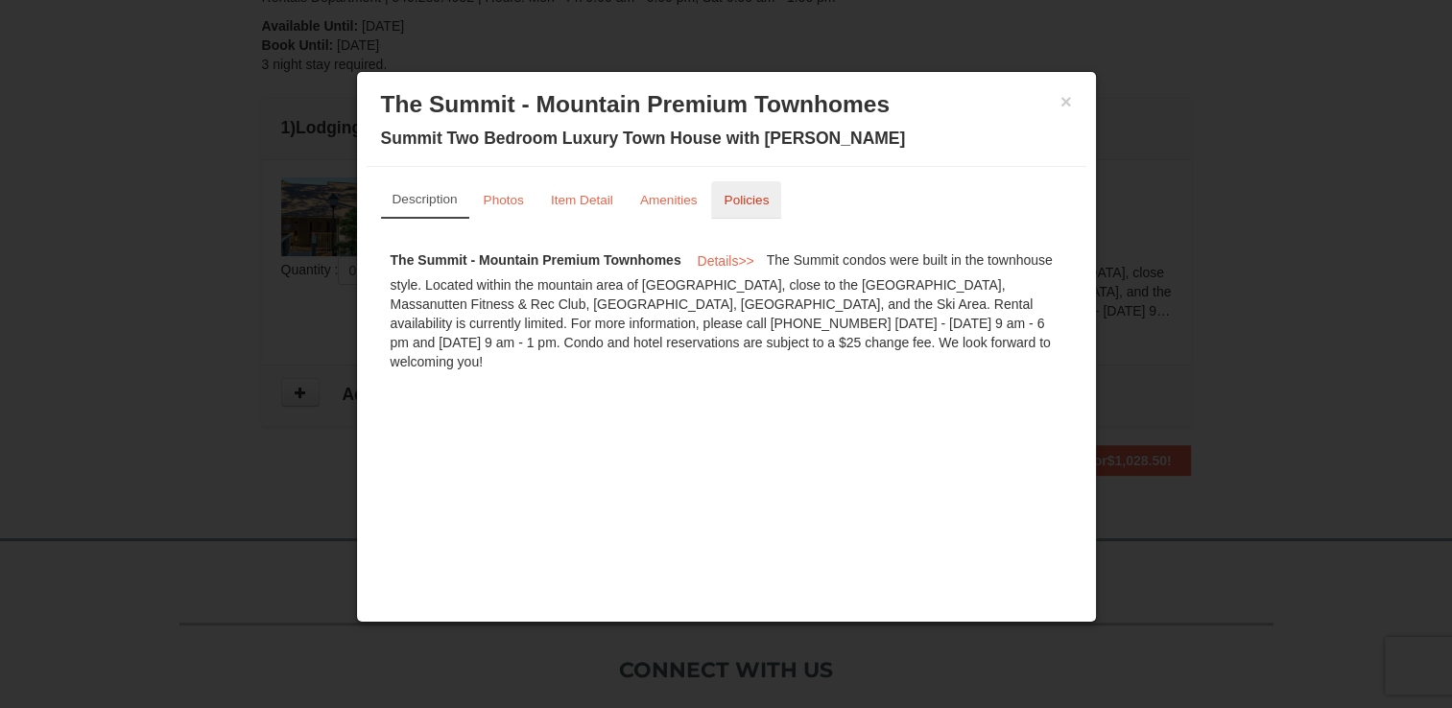
click at [755, 204] on small "Policies" at bounding box center [746, 200] width 45 height 14
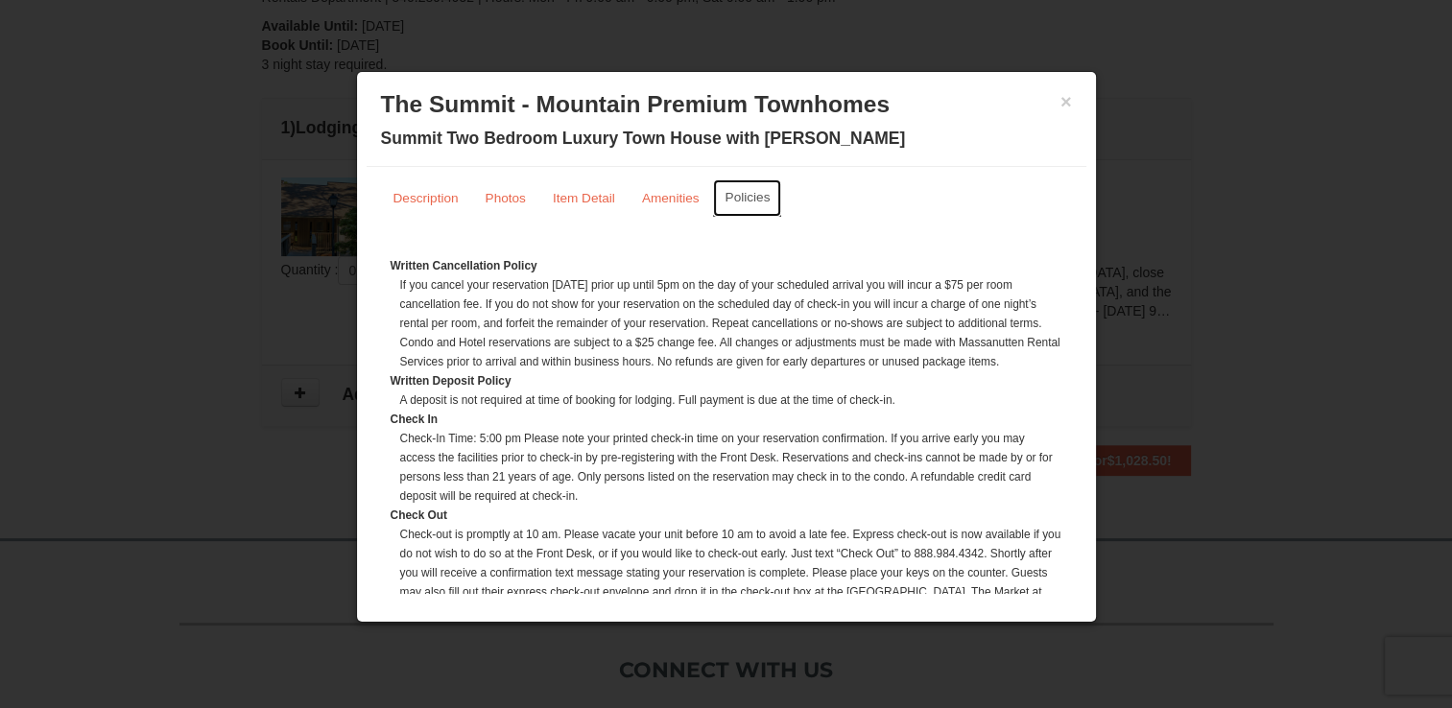
scroll to position [0, 0]
click at [1061, 97] on button "×" at bounding box center [1067, 101] width 12 height 19
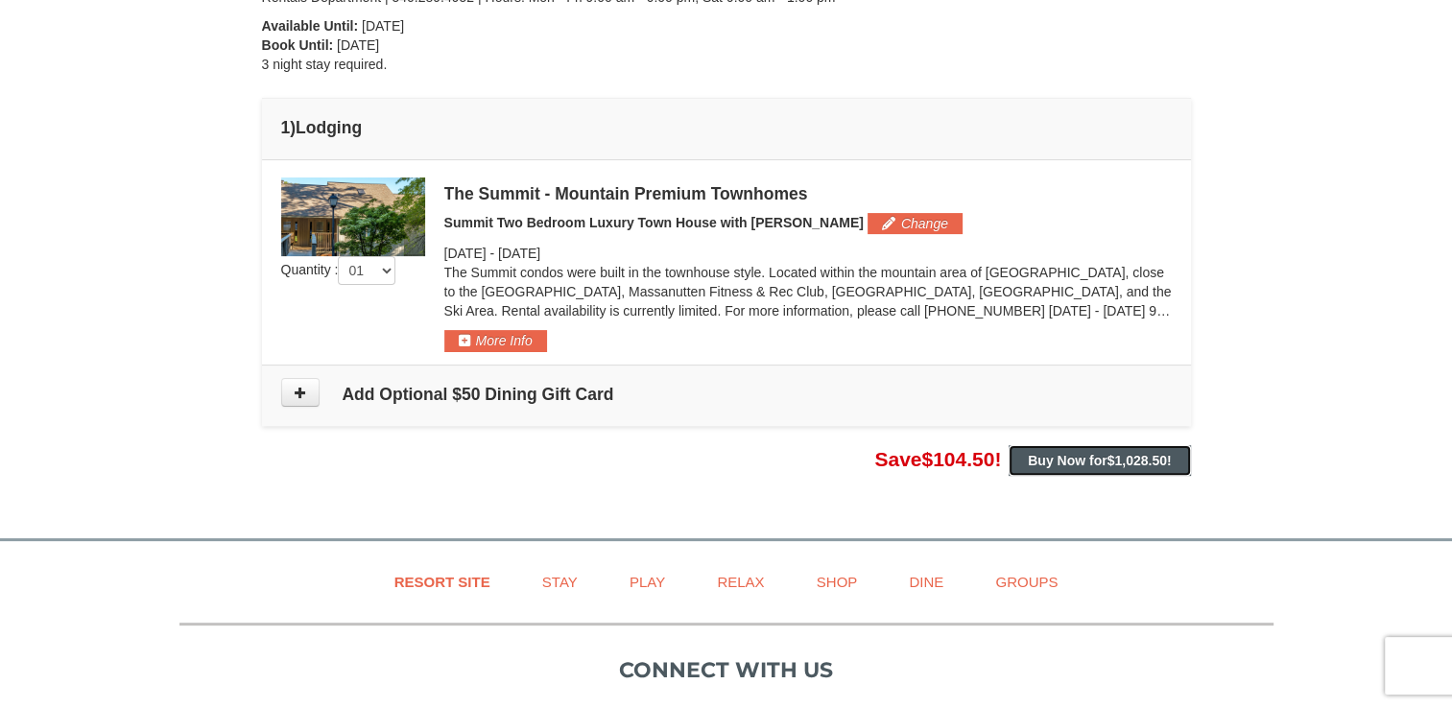
click at [1133, 461] on span "$1,028.50" at bounding box center [1138, 460] width 60 height 15
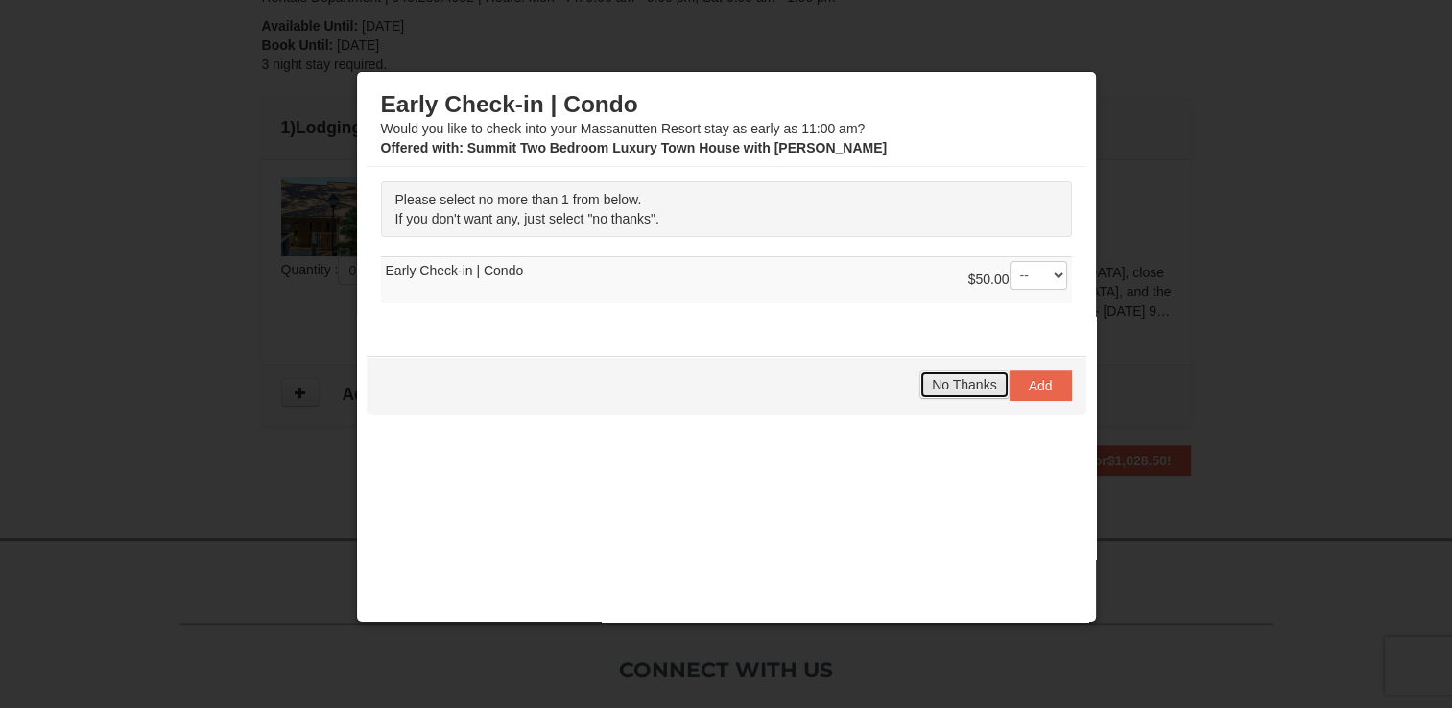
click at [937, 382] on span "No Thanks" at bounding box center [964, 384] width 64 height 15
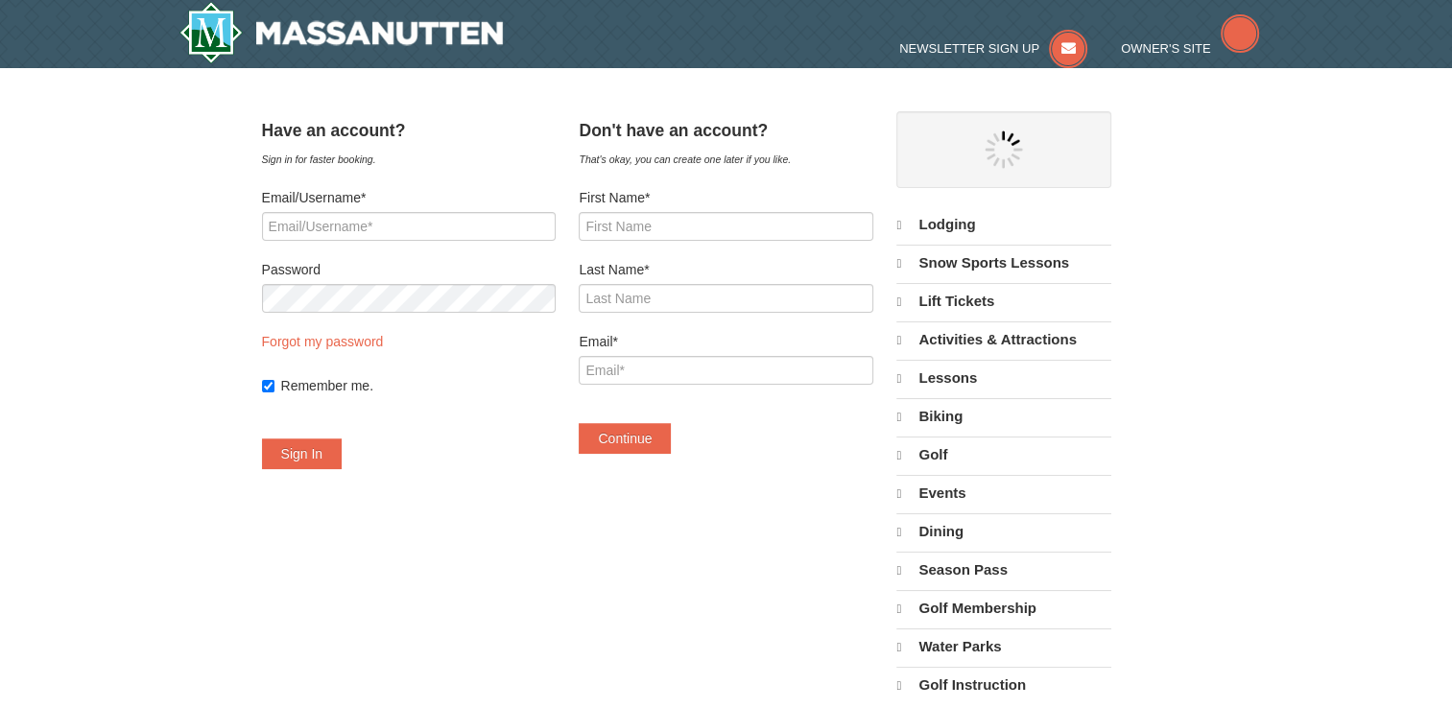
select select "9"
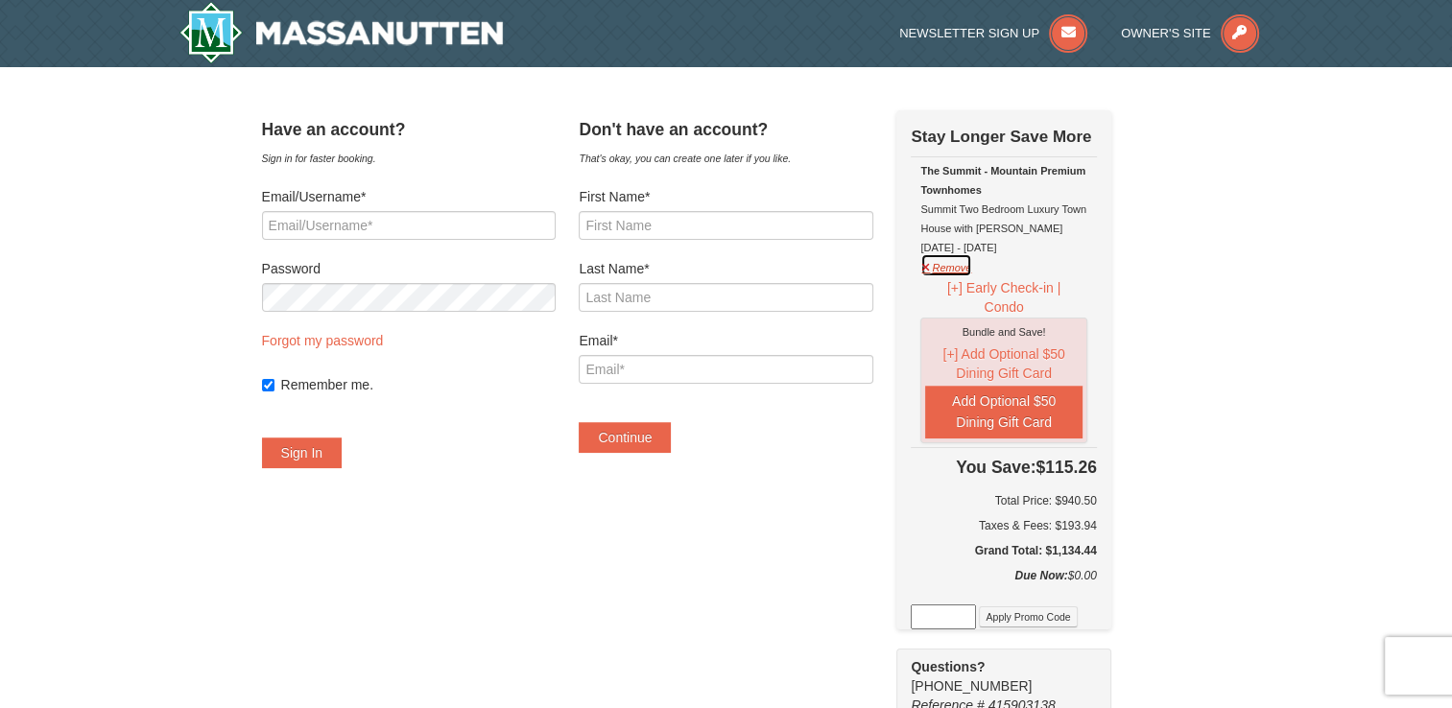
click at [971, 268] on button "Remove" at bounding box center [947, 265] width 52 height 24
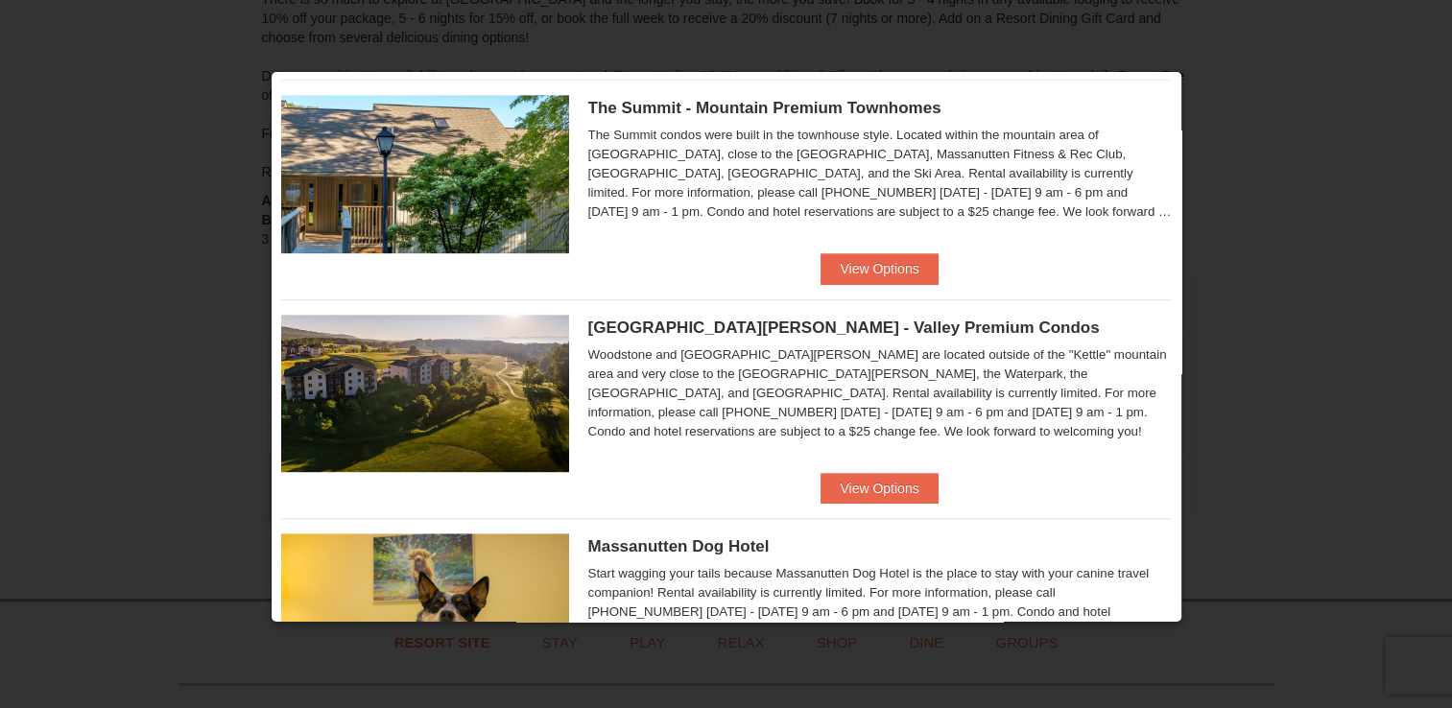
scroll to position [960, 0]
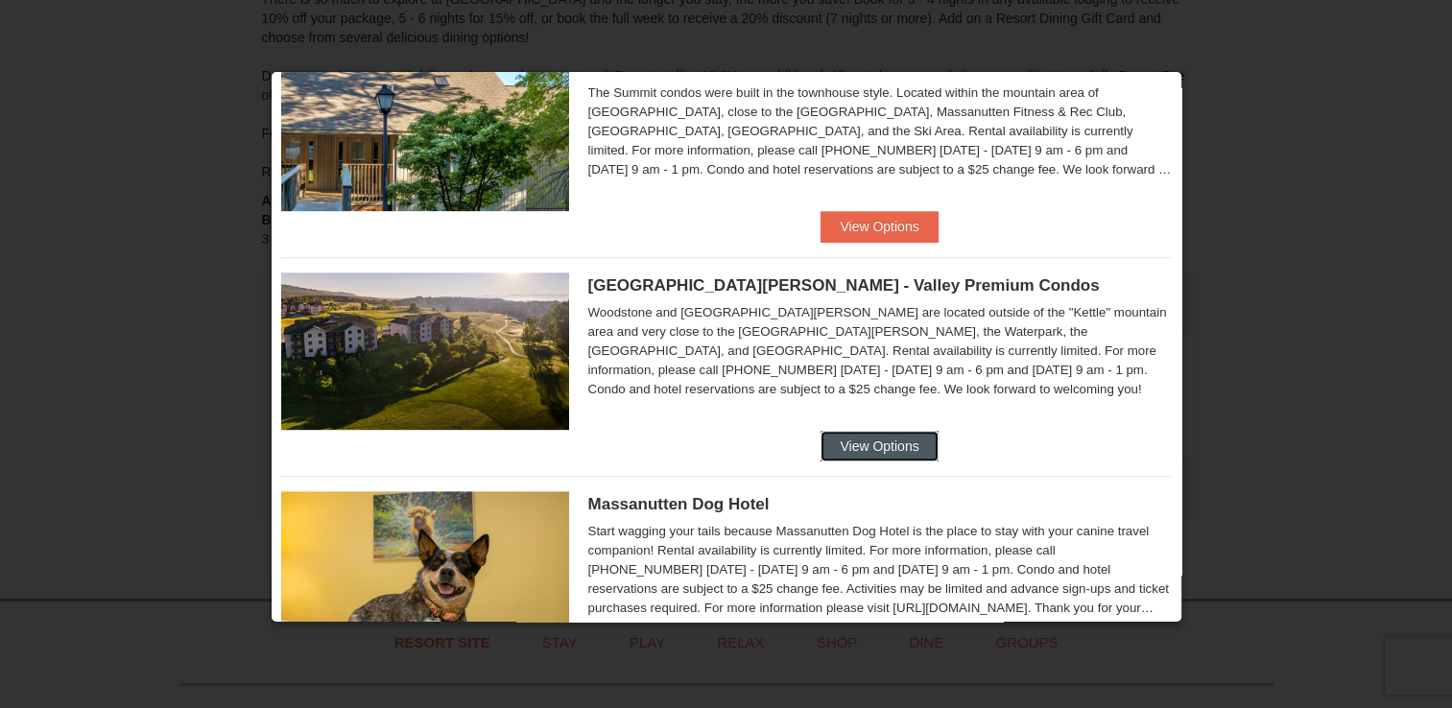
click at [845, 446] on button "View Options" at bounding box center [879, 446] width 117 height 31
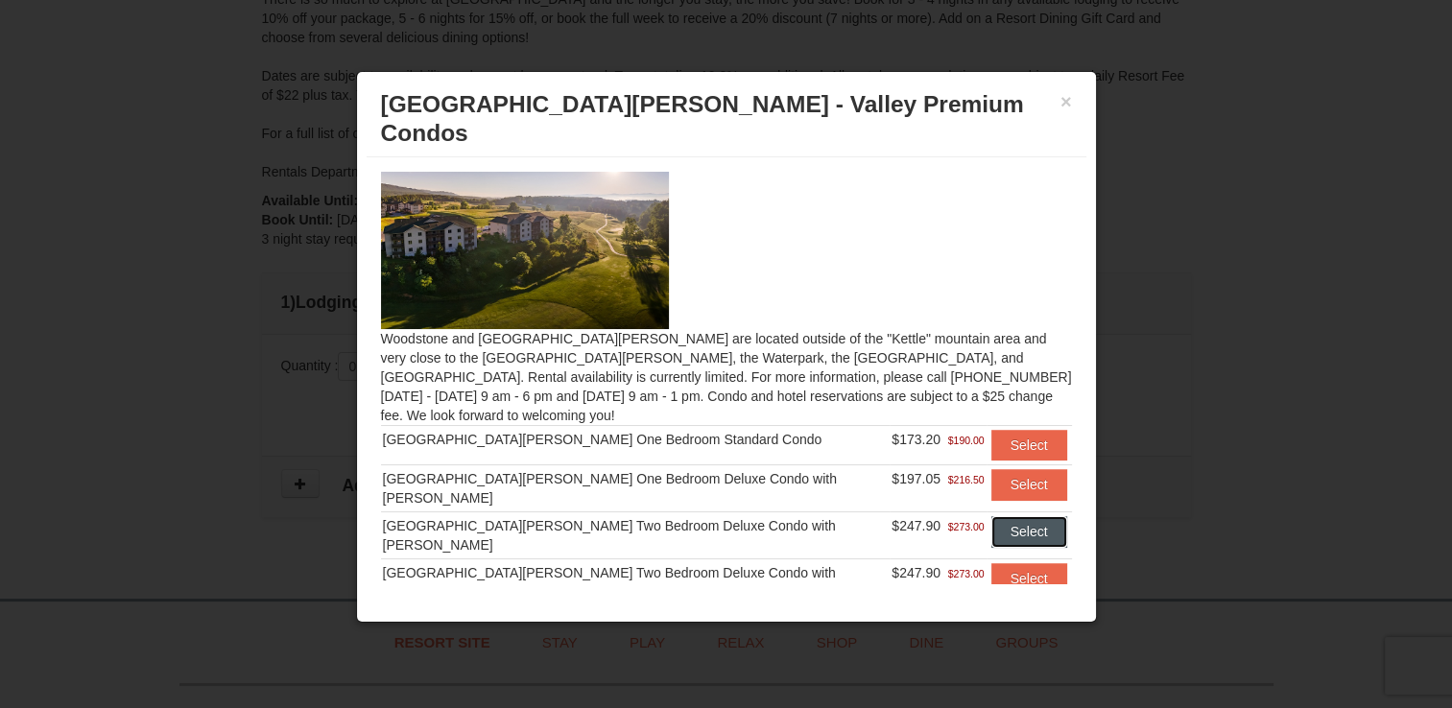
click at [1015, 516] on button "Select" at bounding box center [1030, 531] width 76 height 31
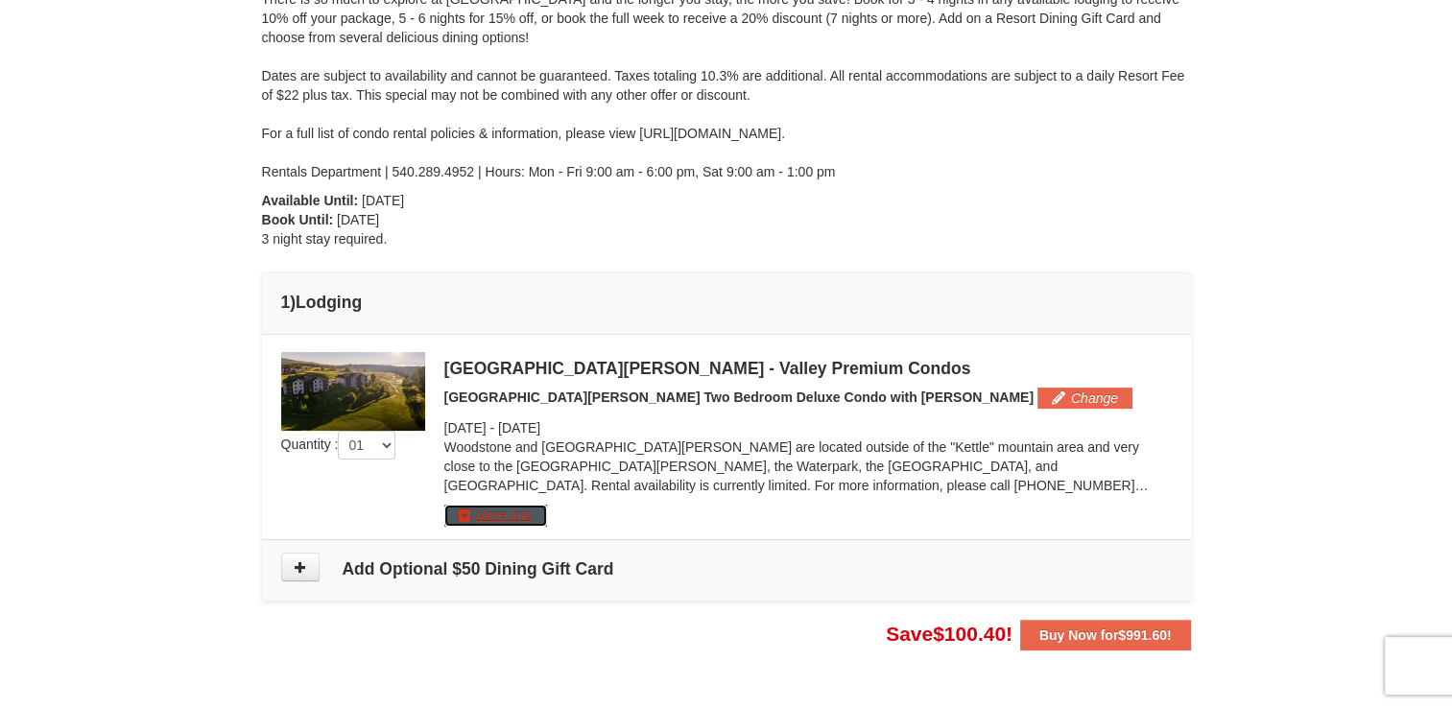
click at [505, 514] on button "More Info" at bounding box center [495, 515] width 103 height 21
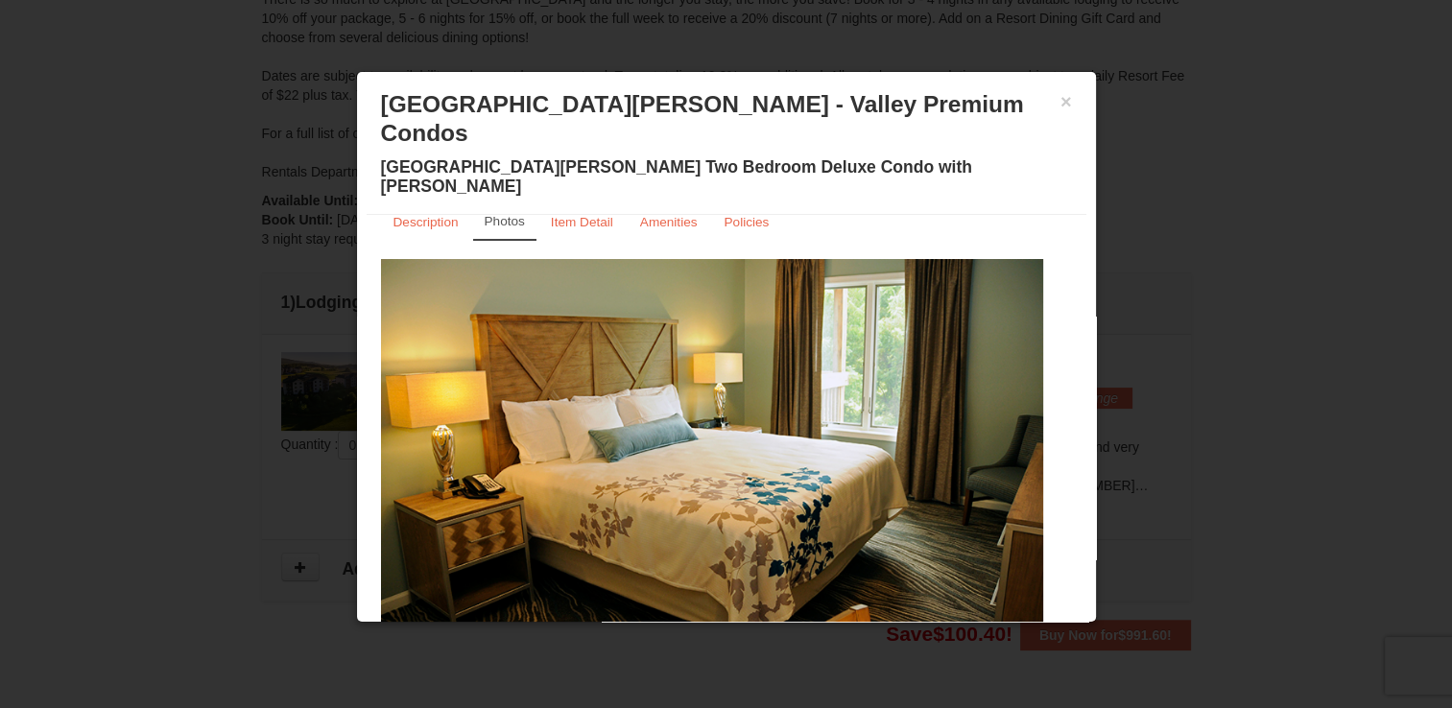
scroll to position [38, 0]
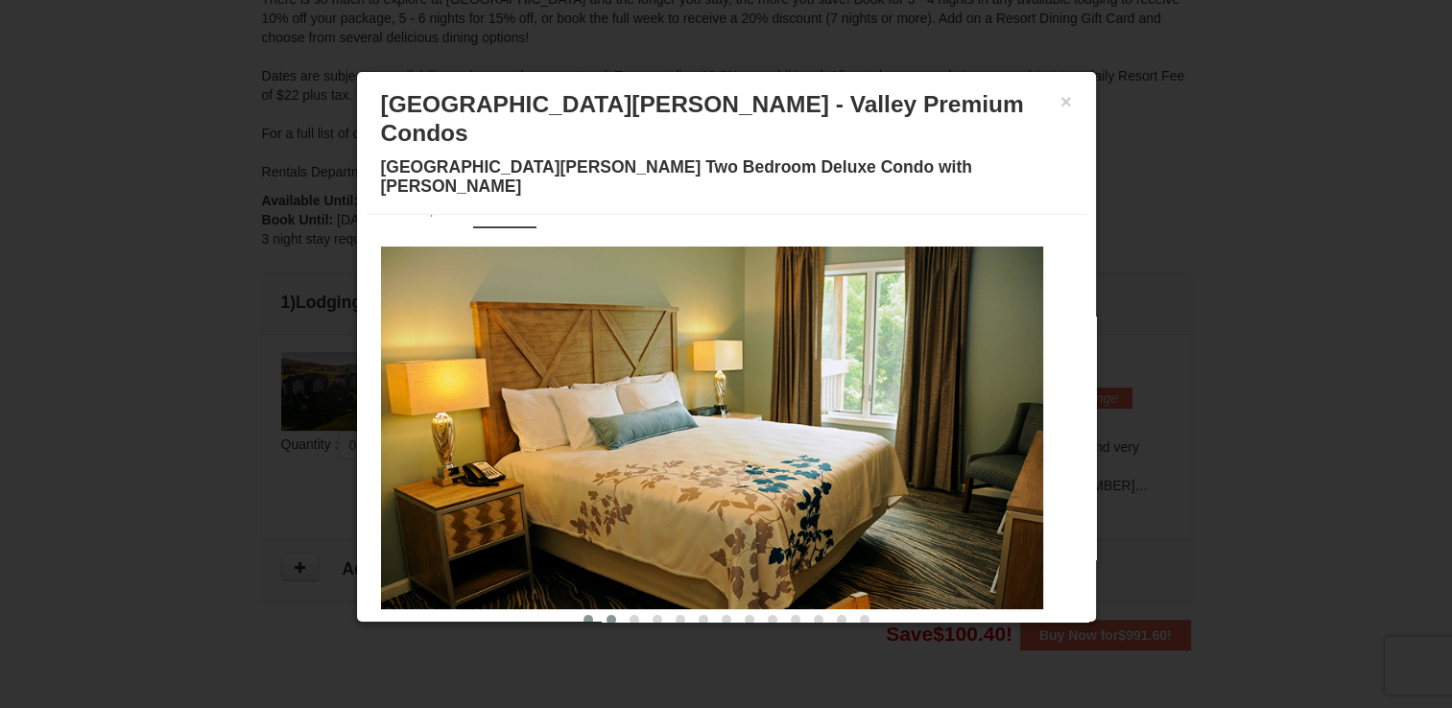
click at [607, 615] on span at bounding box center [612, 620] width 10 height 10
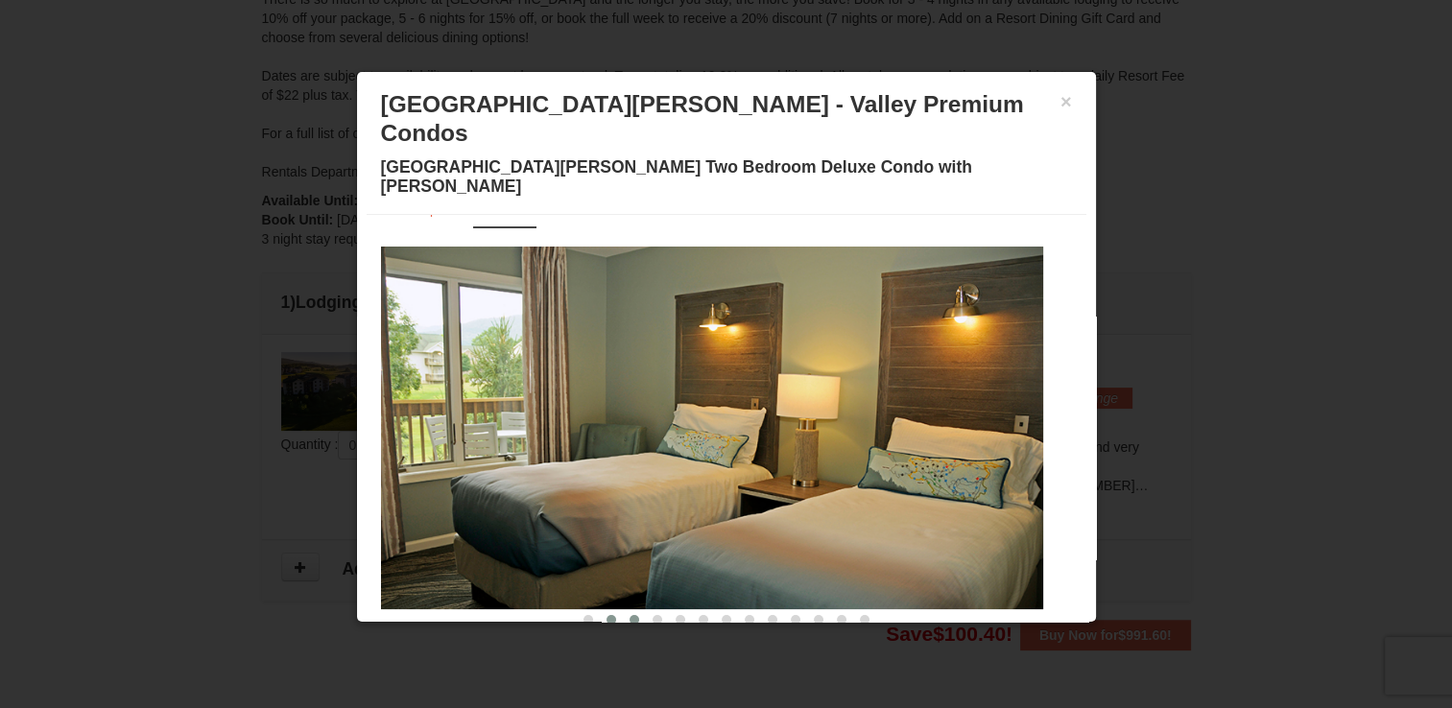
click at [624, 611] on button at bounding box center [634, 620] width 23 height 19
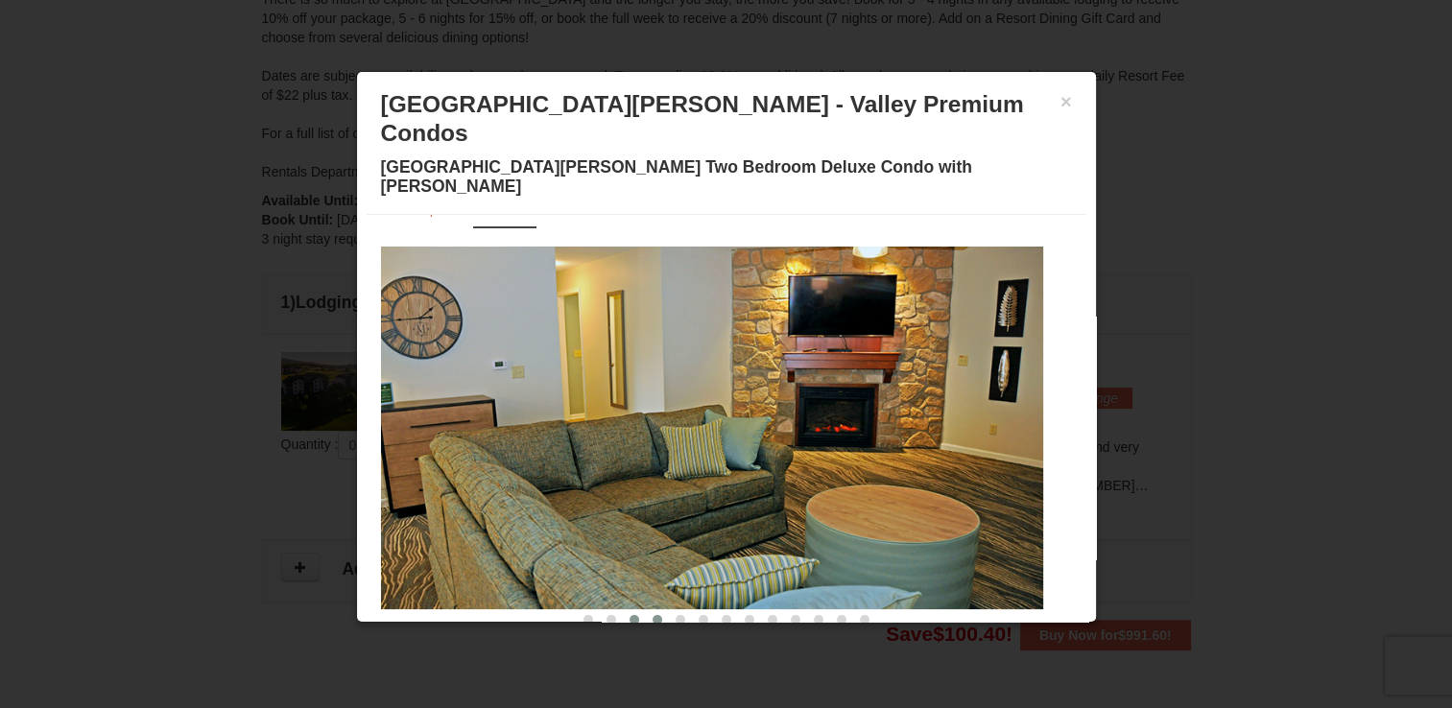
click at [650, 611] on button at bounding box center [657, 620] width 23 height 19
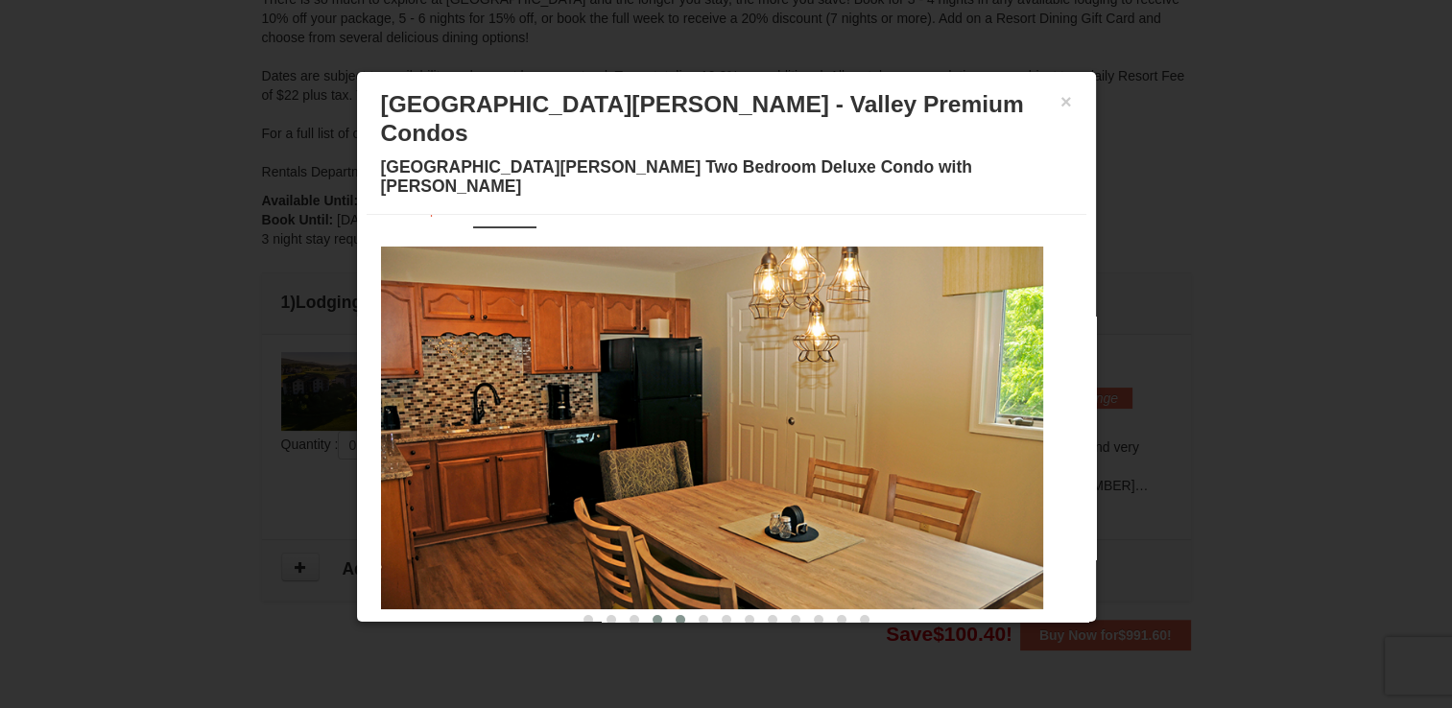
click at [671, 611] on button at bounding box center [680, 620] width 23 height 19
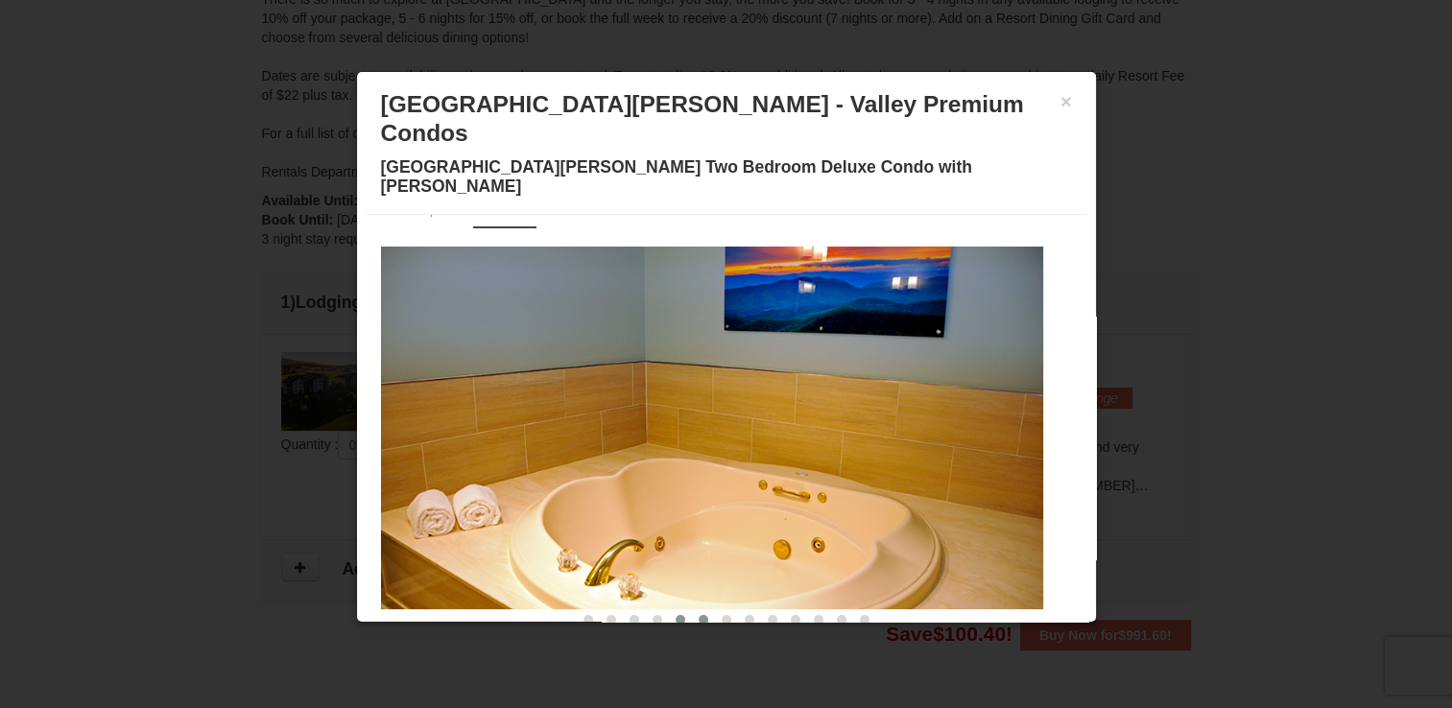
click at [692, 611] on button at bounding box center [703, 620] width 23 height 19
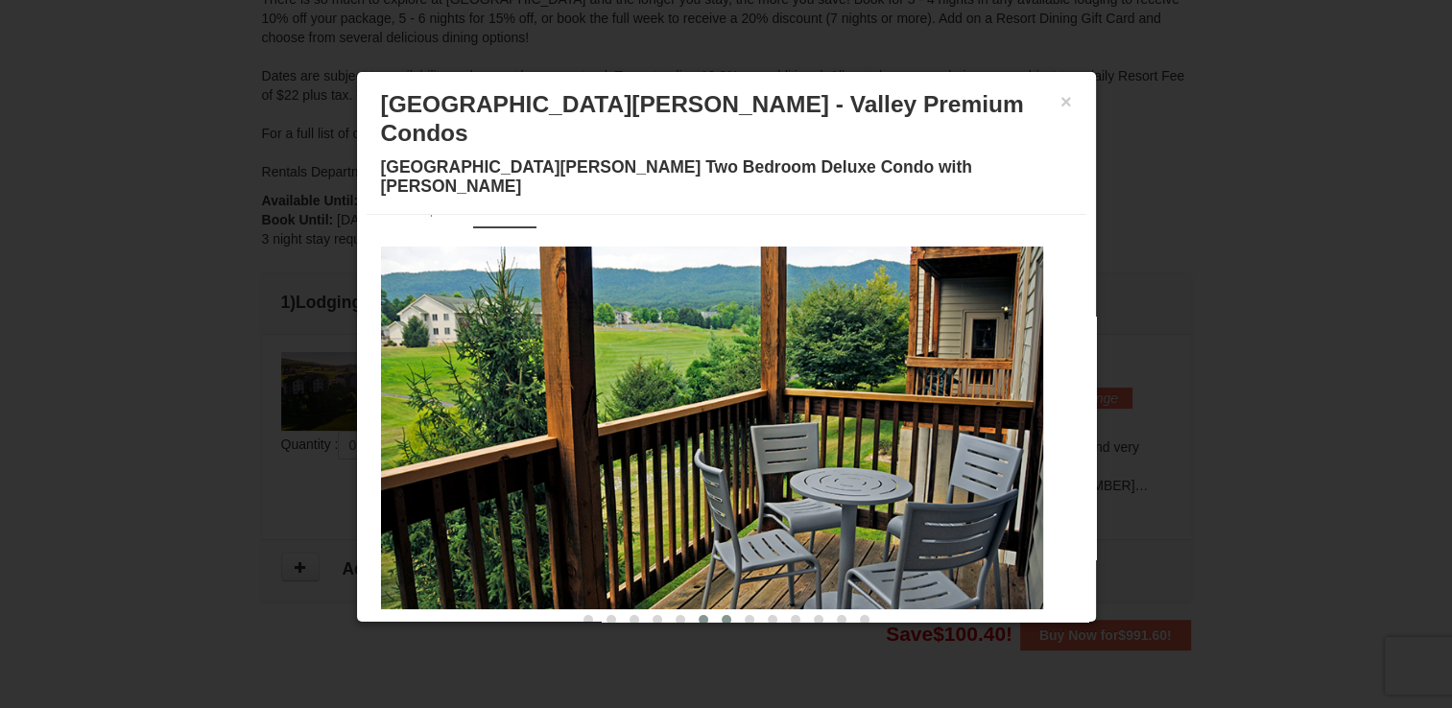
click at [715, 611] on button at bounding box center [726, 620] width 23 height 19
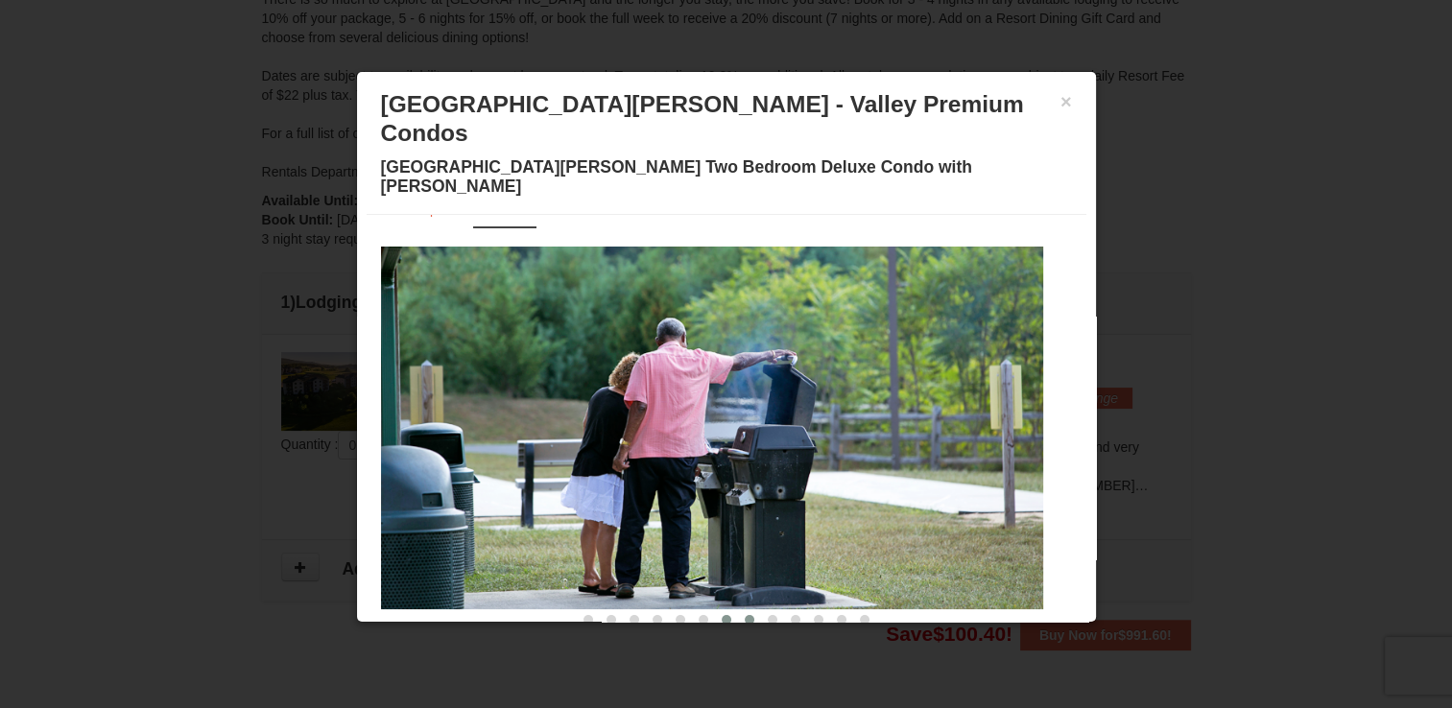
click at [745, 615] on span at bounding box center [750, 620] width 10 height 10
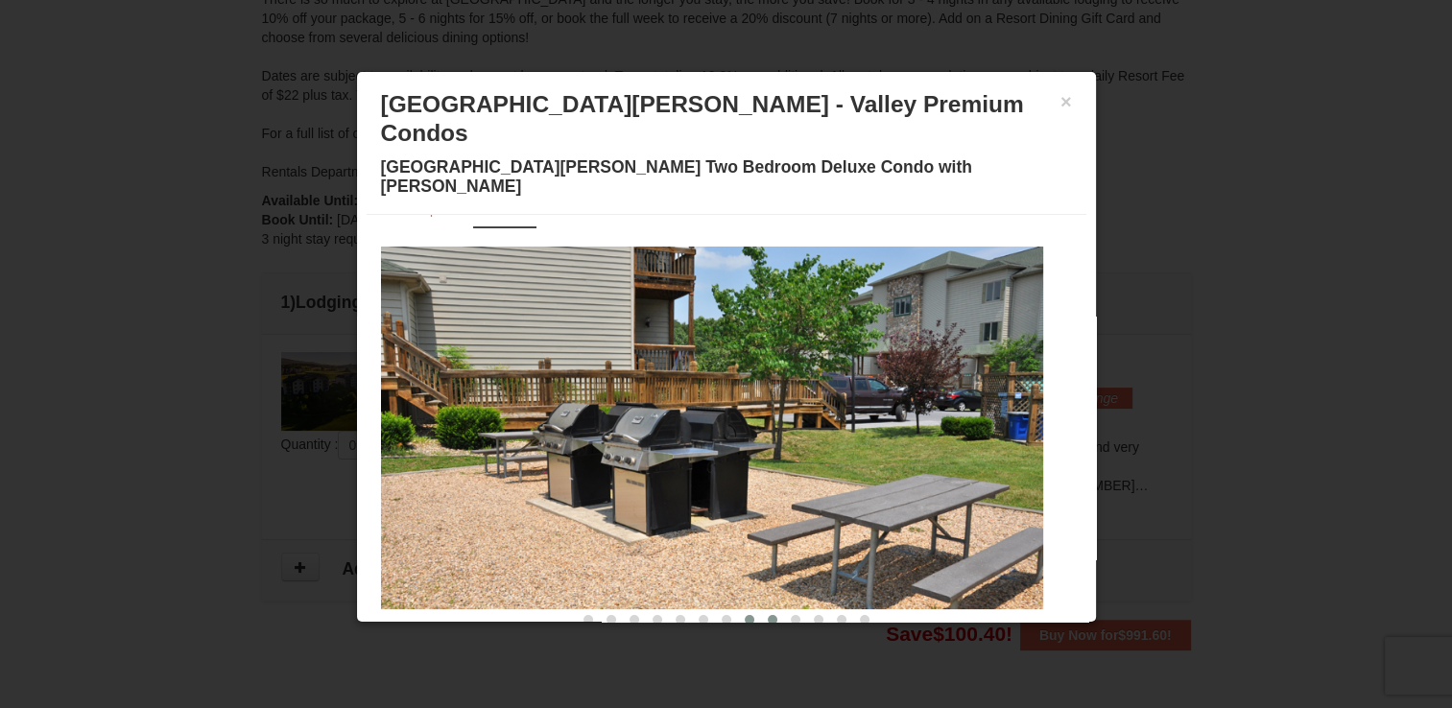
click at [763, 611] on button at bounding box center [772, 620] width 23 height 19
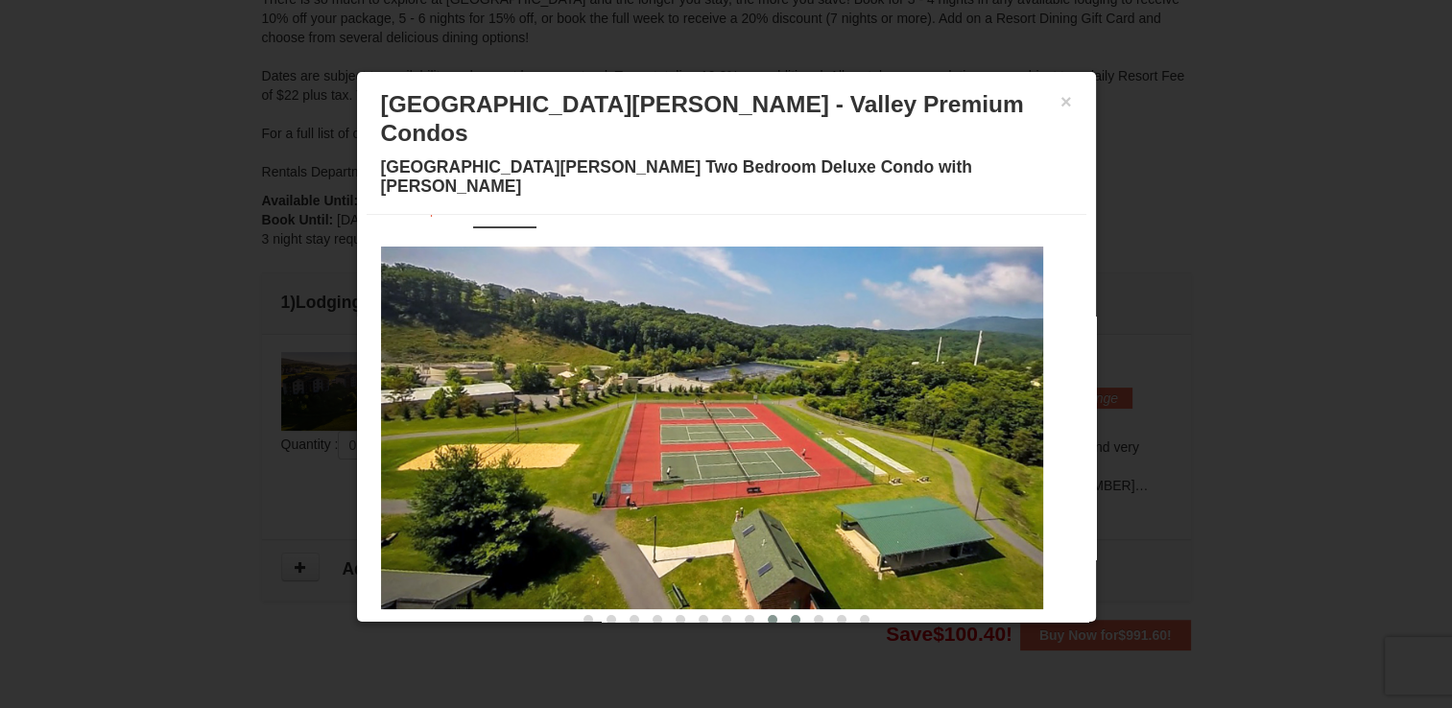
click at [791, 615] on span at bounding box center [796, 620] width 10 height 10
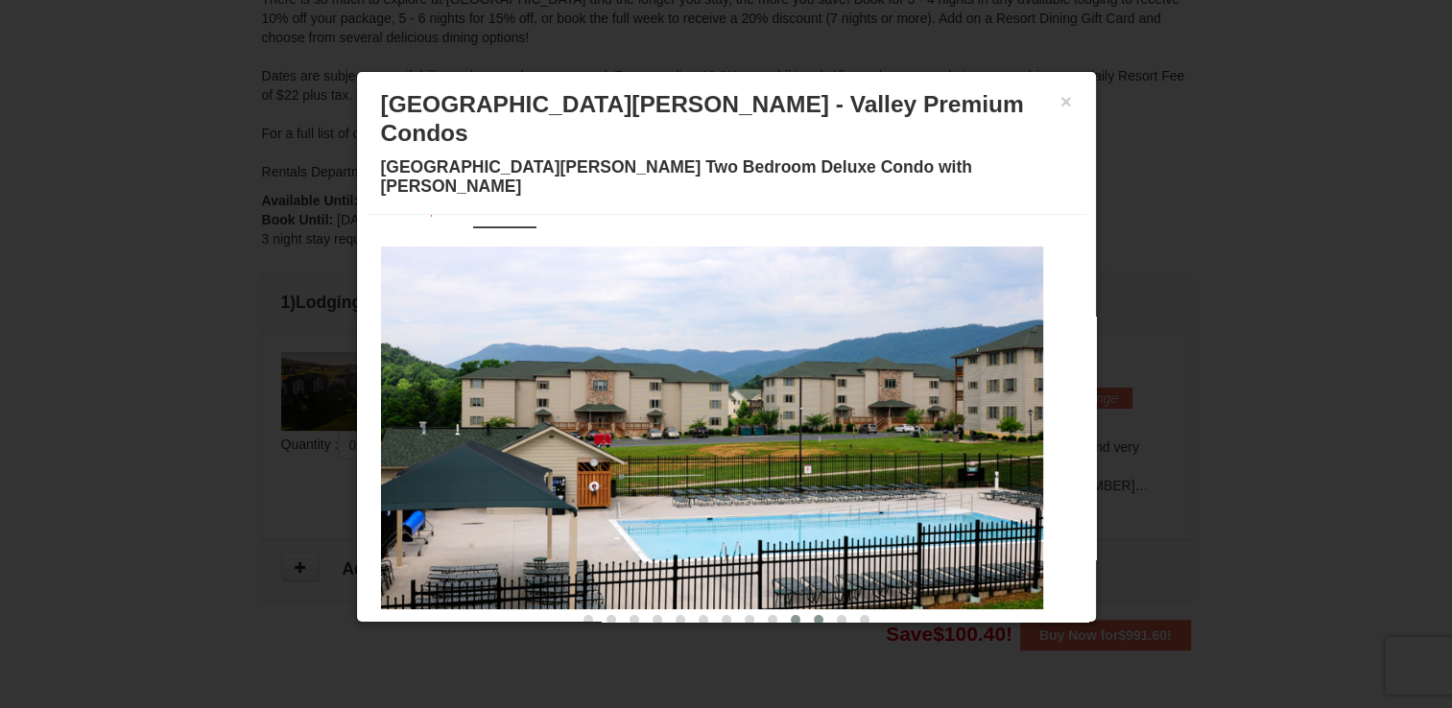
click at [807, 611] on button at bounding box center [818, 620] width 23 height 19
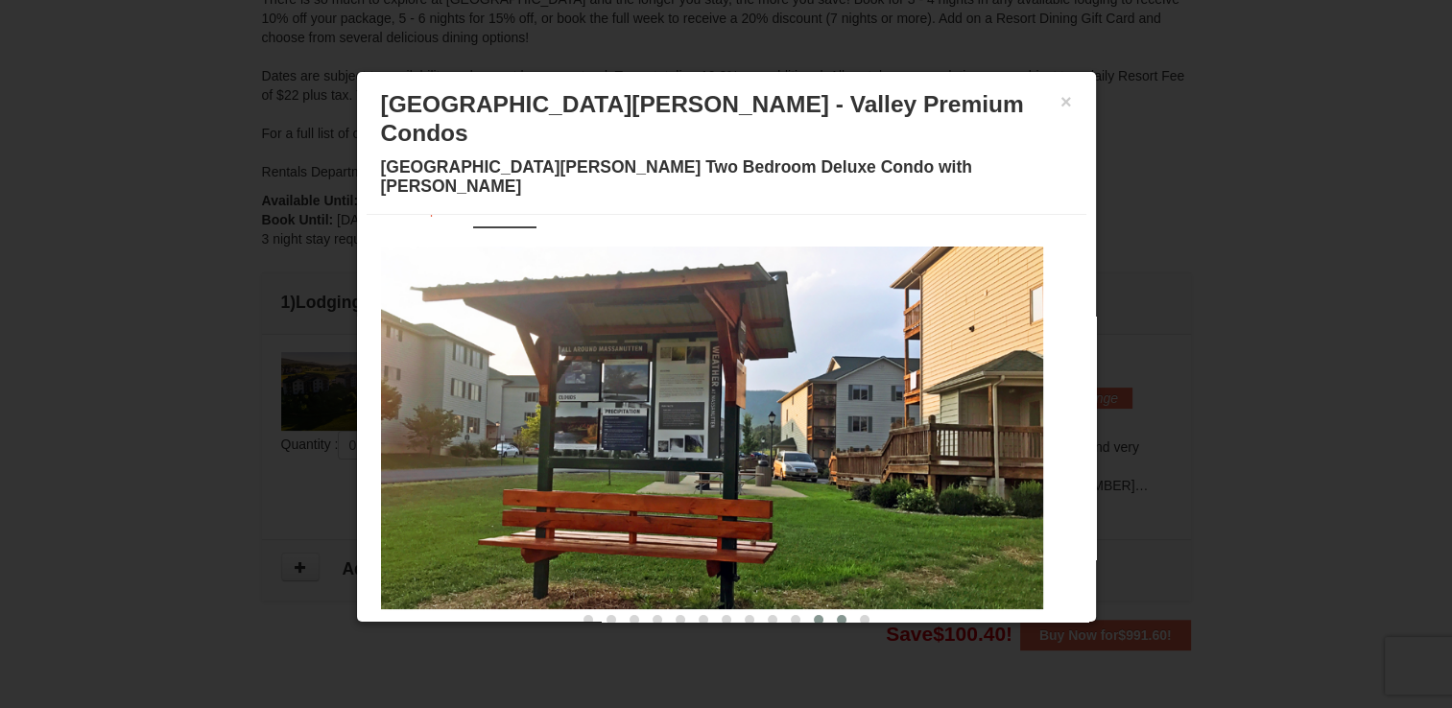
click at [830, 611] on button at bounding box center [841, 620] width 23 height 19
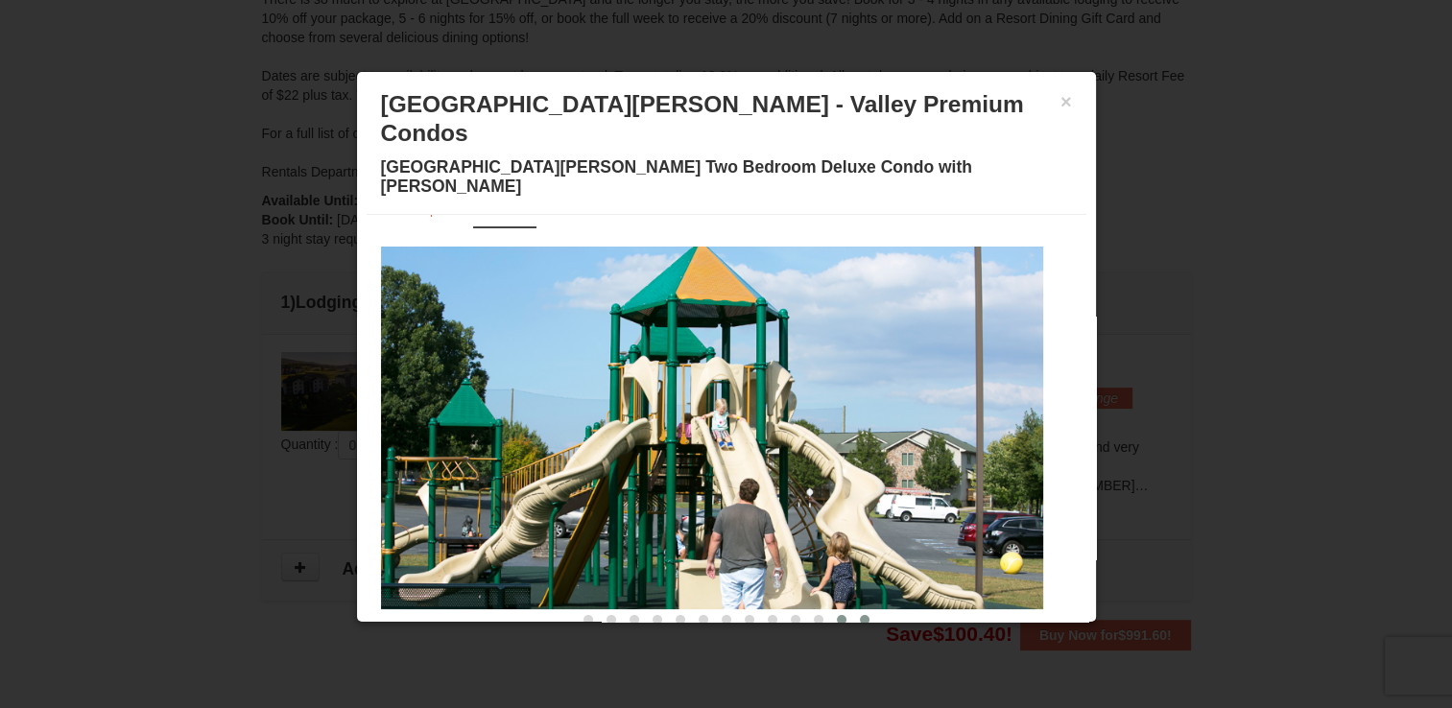
click at [853, 611] on button at bounding box center [864, 620] width 23 height 19
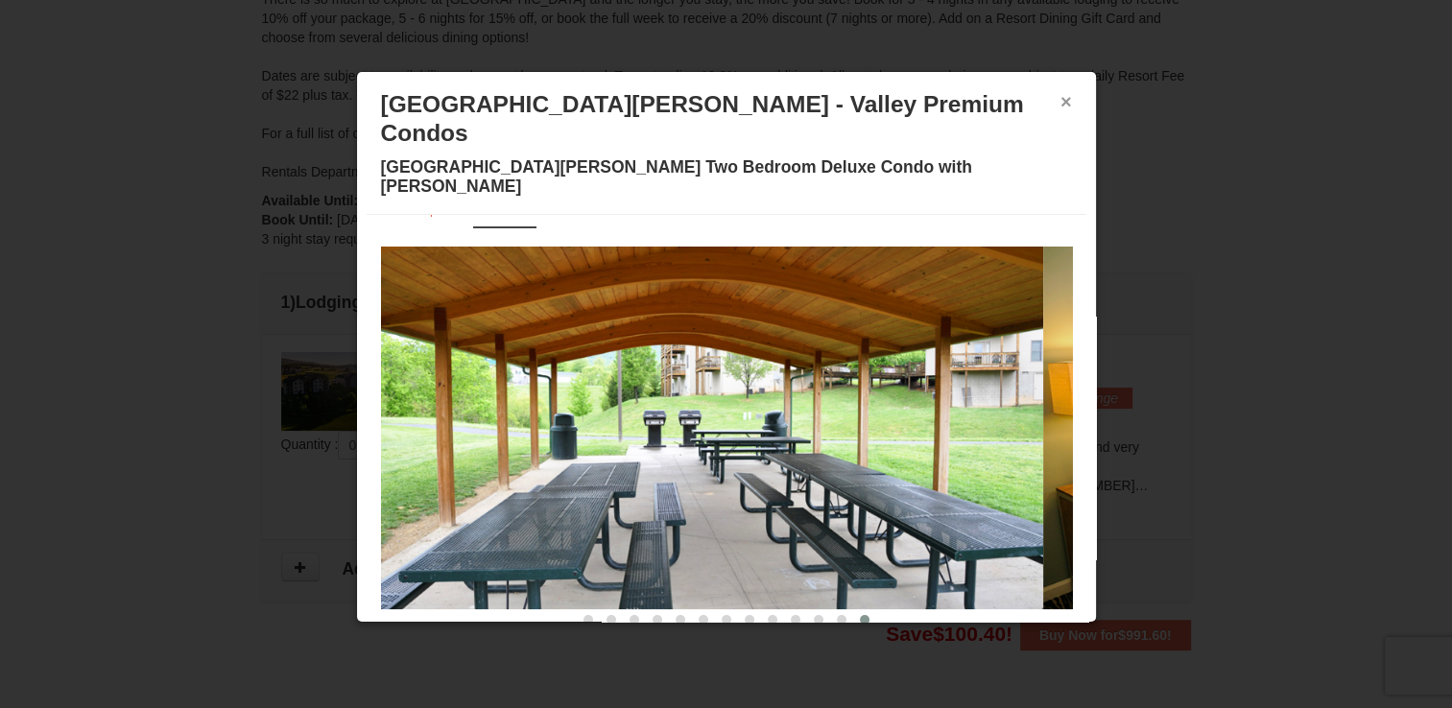
click at [1061, 102] on button "×" at bounding box center [1067, 101] width 12 height 19
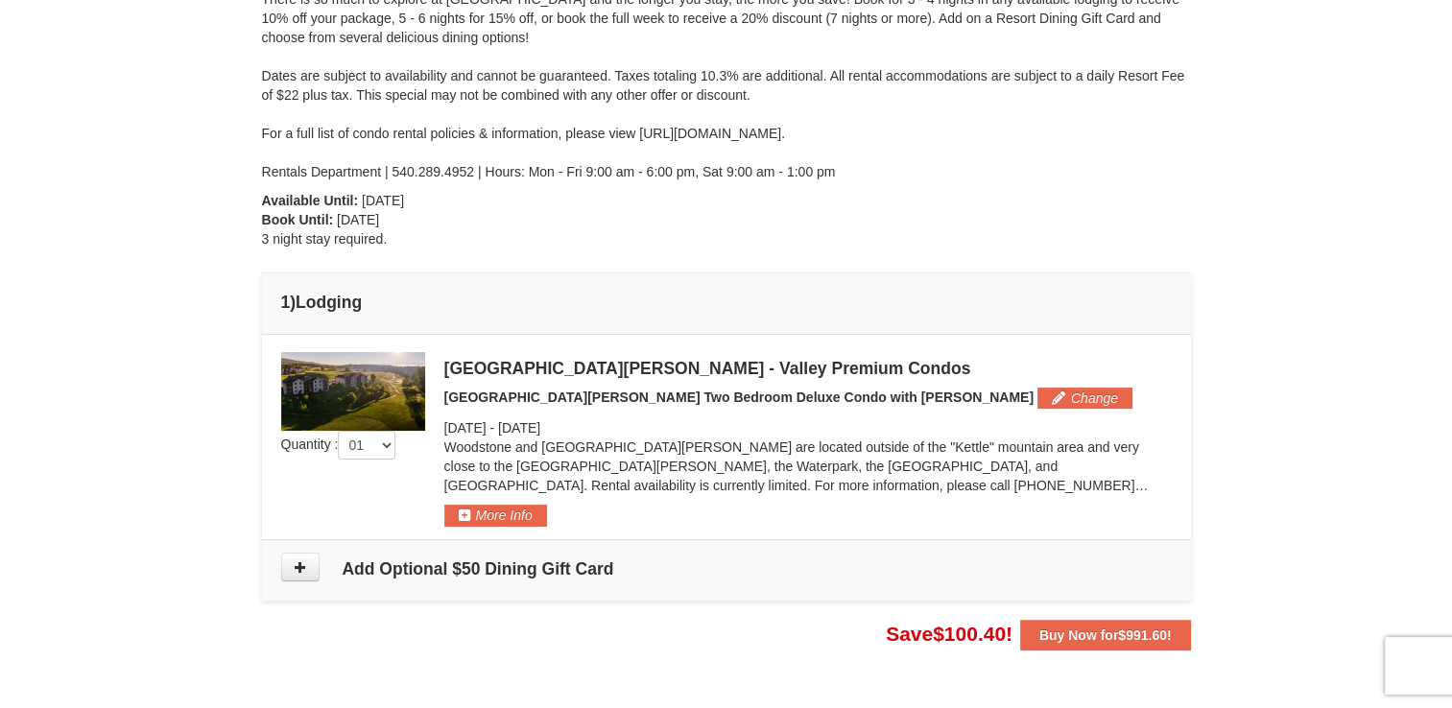
scroll to position [373, 0]
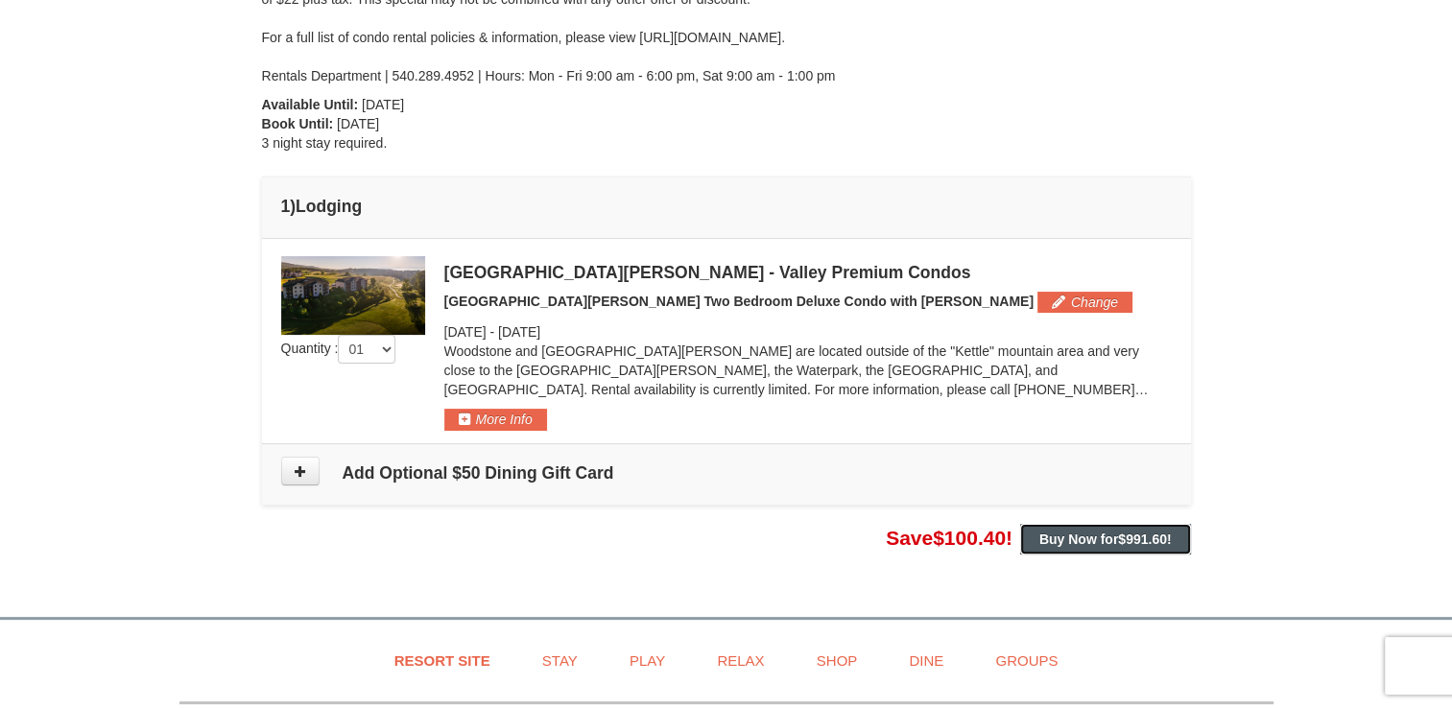
click at [1171, 540] on button "Buy Now for $991.60 !" at bounding box center [1105, 539] width 171 height 31
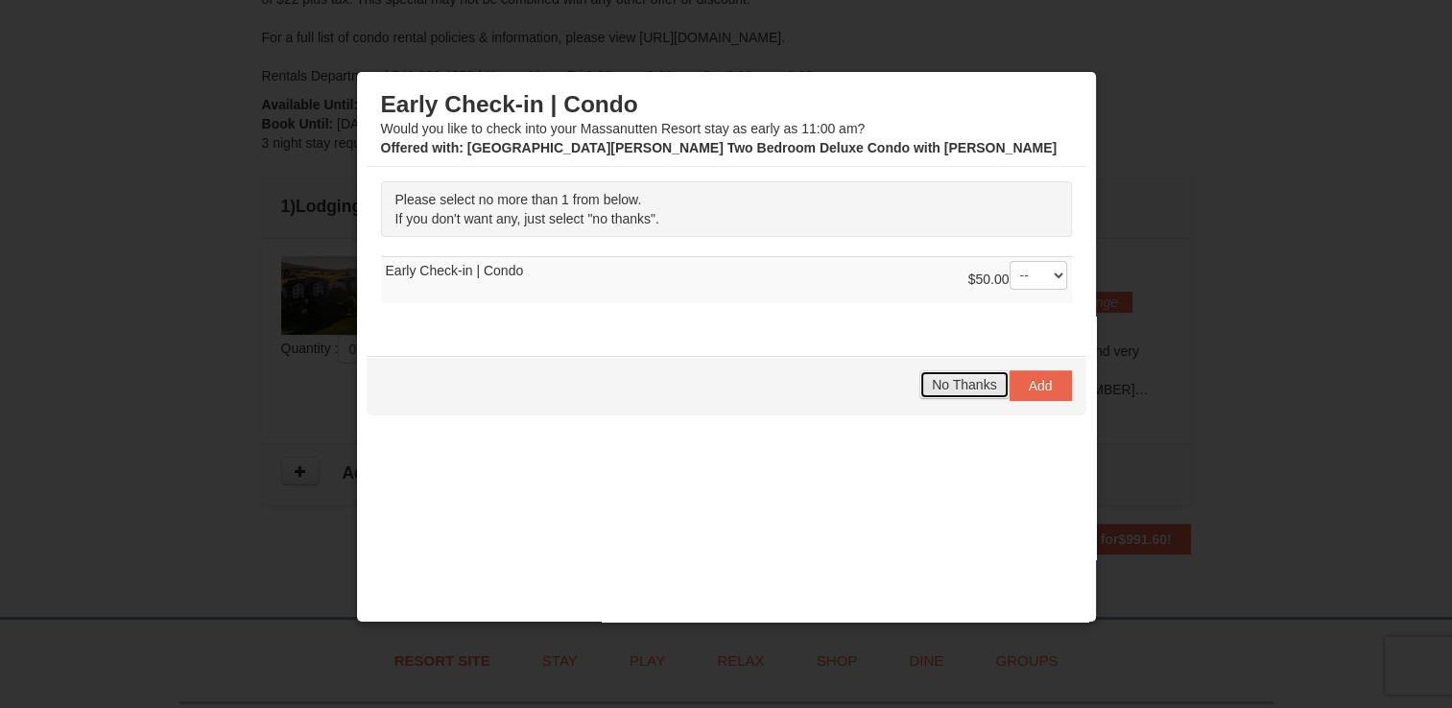
click at [932, 379] on span "No Thanks" at bounding box center [964, 384] width 64 height 15
